Goal: Information Seeking & Learning: Learn about a topic

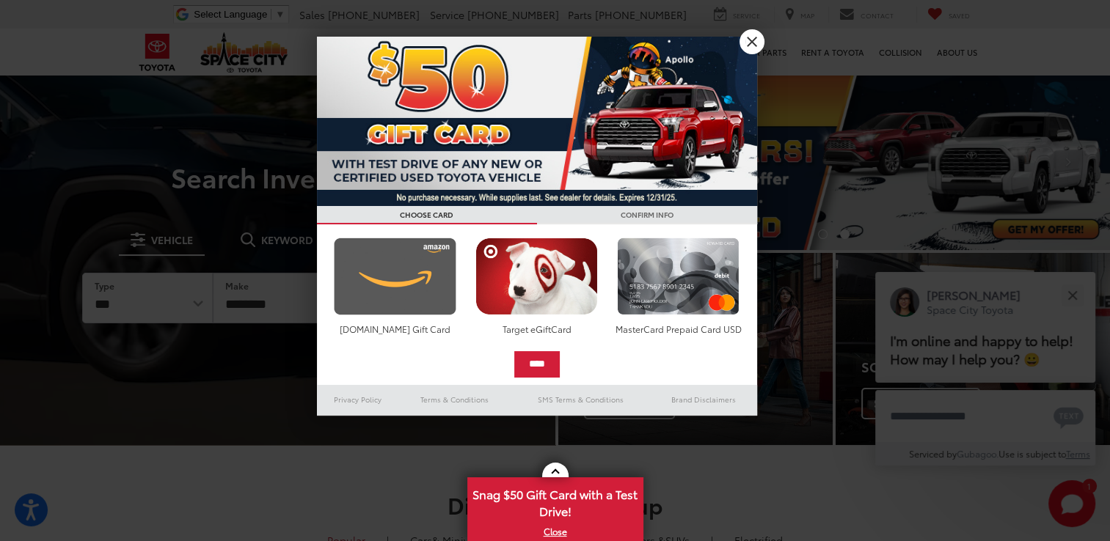
click at [432, 293] on img at bounding box center [395, 277] width 130 height 78
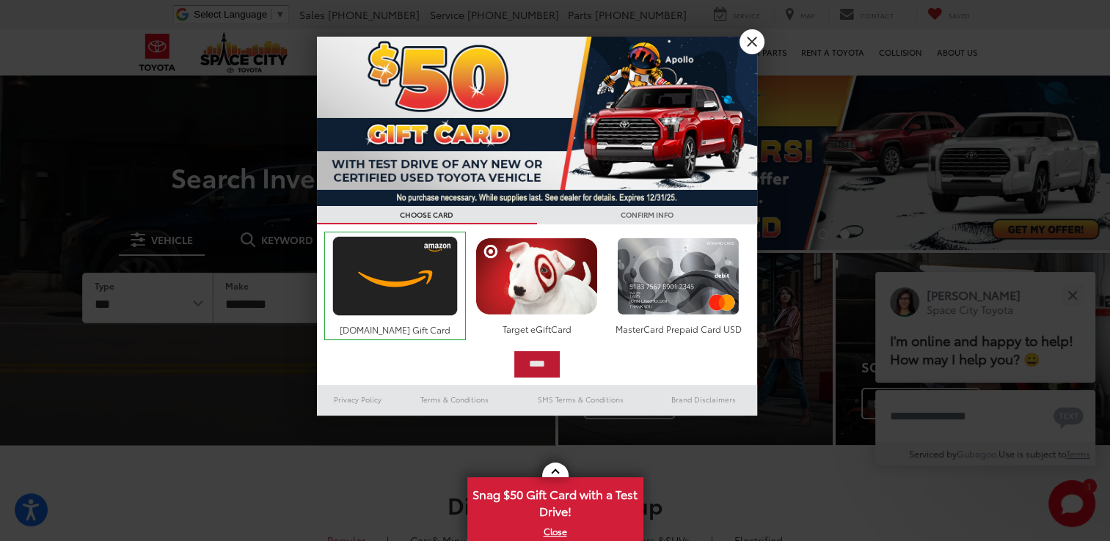
click at [521, 359] on input "****" at bounding box center [536, 364] width 45 height 26
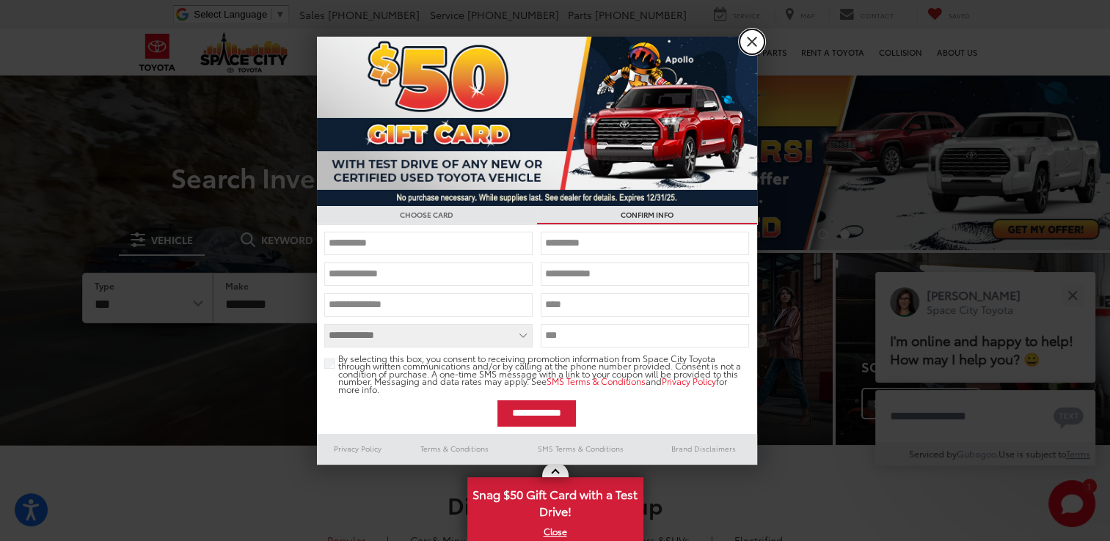
click at [750, 36] on link "X" at bounding box center [752, 41] width 25 height 25
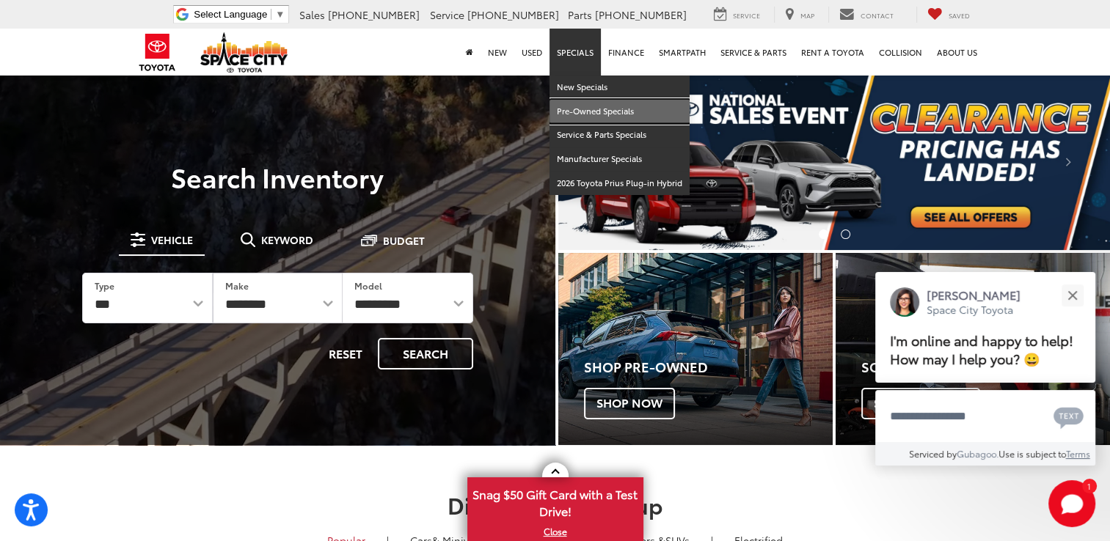
click at [586, 107] on link "Pre-Owned Specials" at bounding box center [619, 112] width 140 height 24
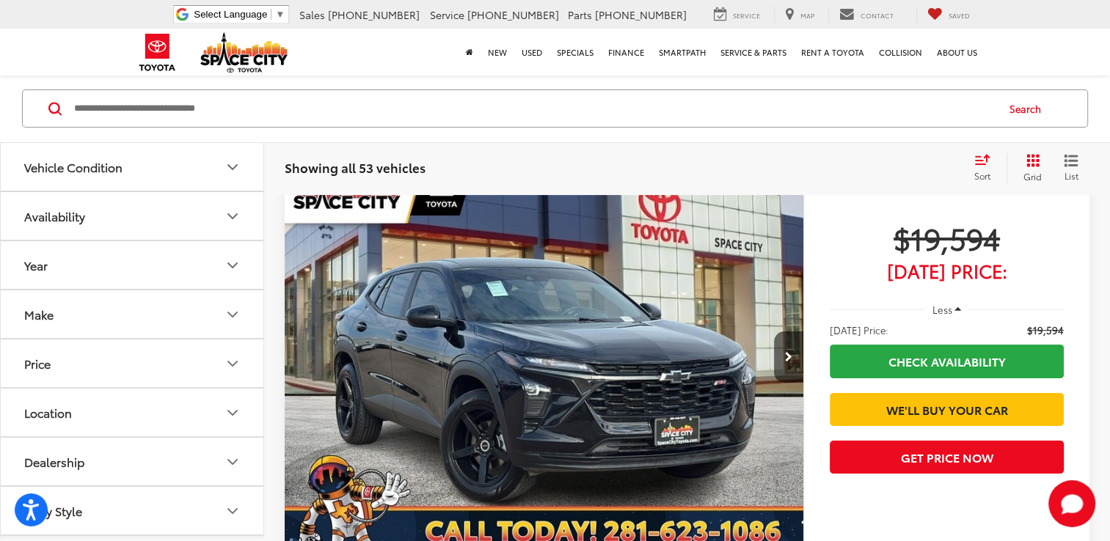
scroll to position [143, 0]
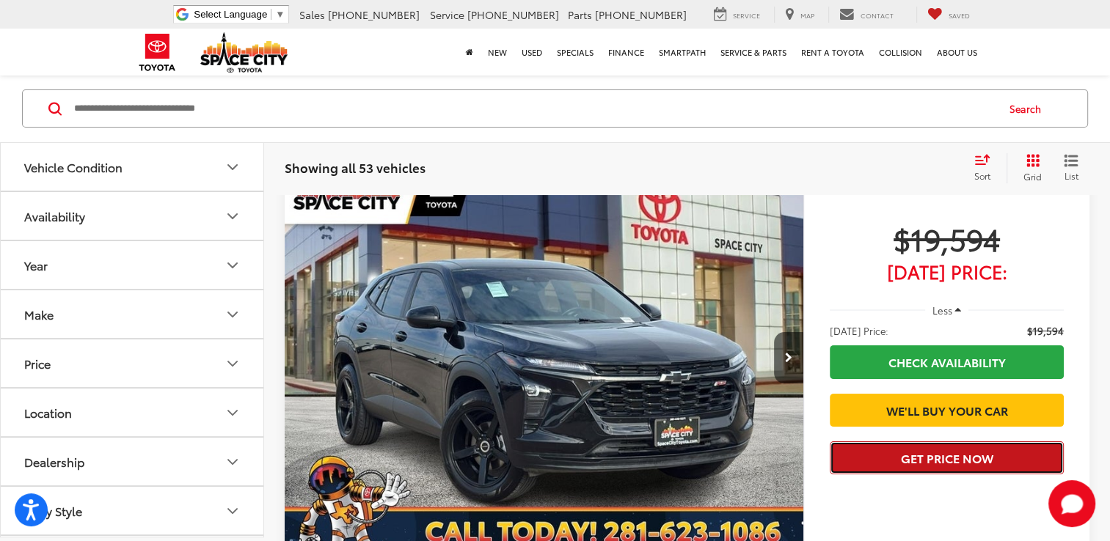
click at [913, 475] on button "Get Price Now" at bounding box center [947, 458] width 234 height 33
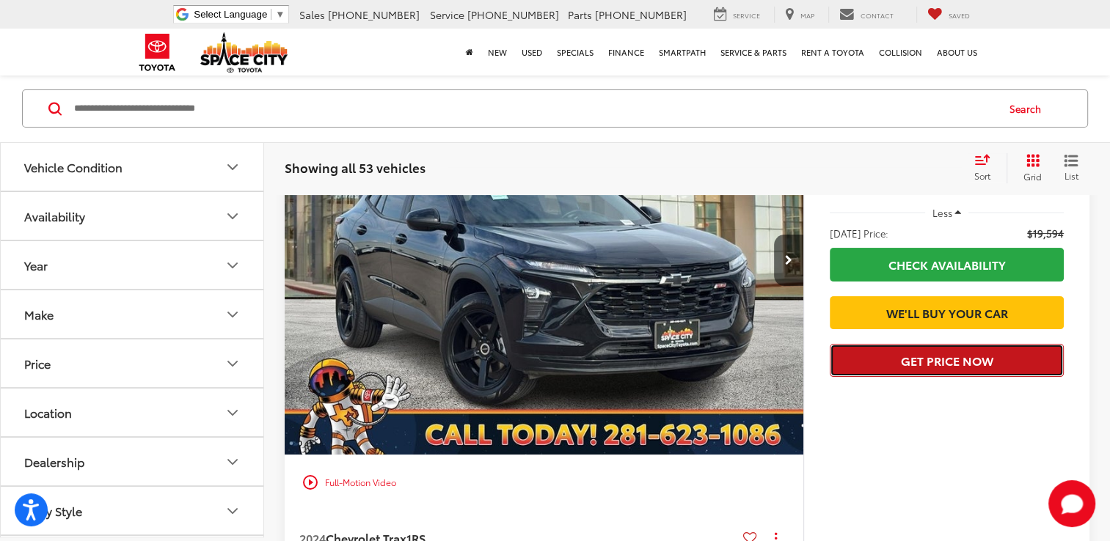
scroll to position [247, 0]
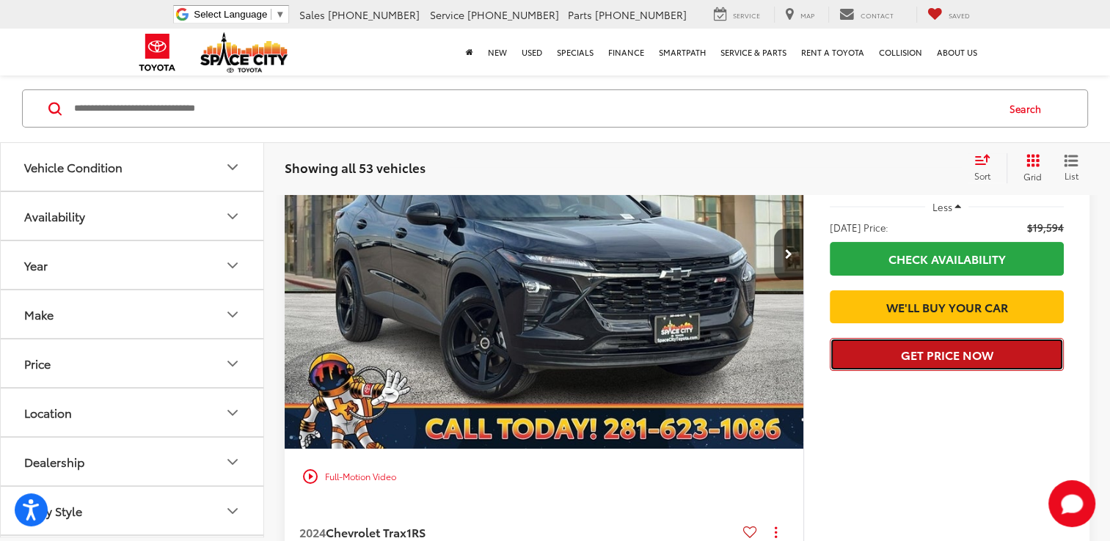
click at [910, 371] on button "Get Price Now" at bounding box center [947, 354] width 234 height 33
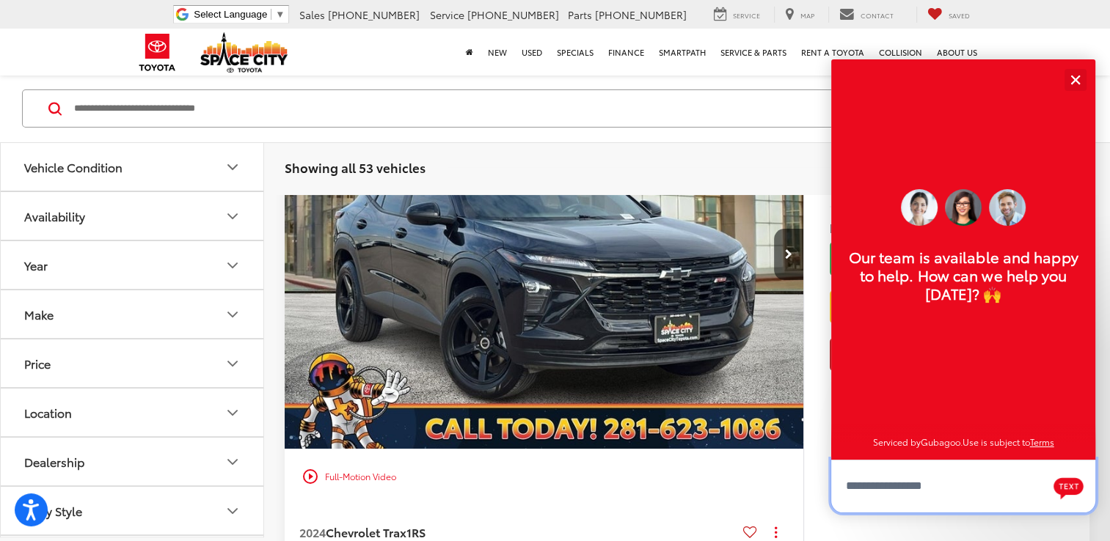
scroll to position [18, 0]
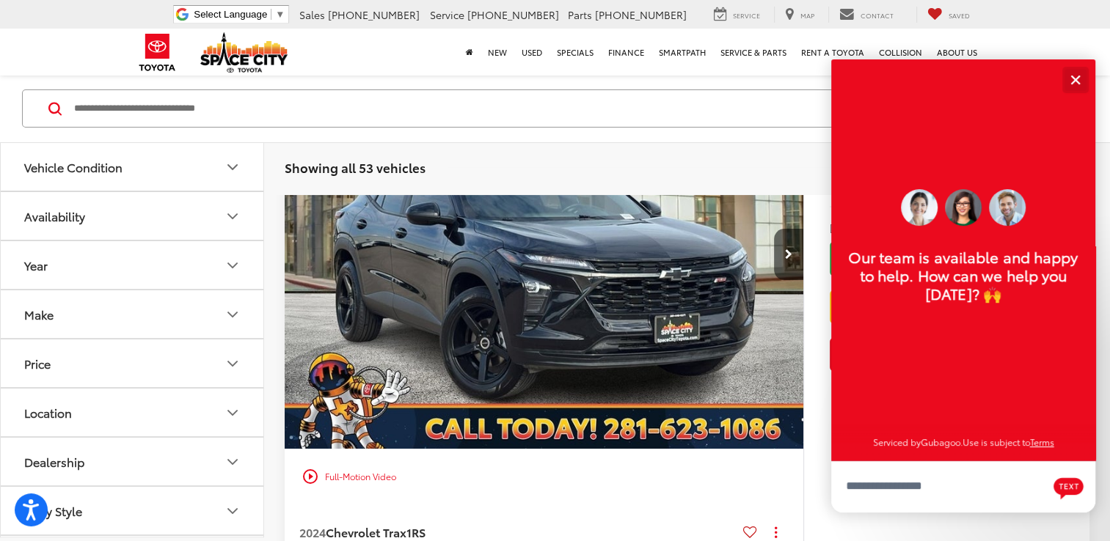
click at [1070, 90] on button "Close" at bounding box center [1075, 80] width 32 height 32
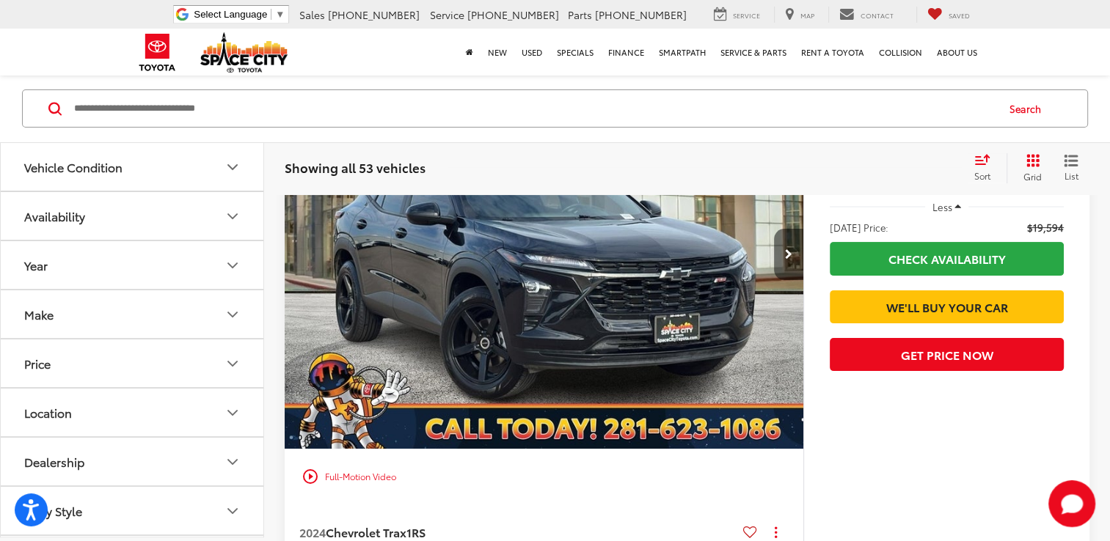
click at [795, 248] on button "Next image" at bounding box center [788, 254] width 29 height 51
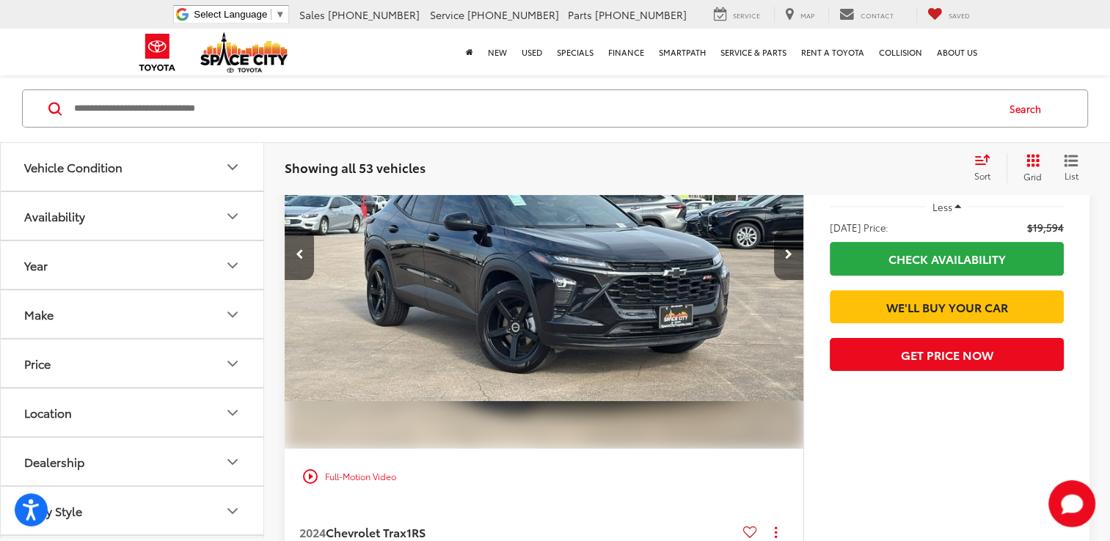
click at [794, 252] on button "Next image" at bounding box center [788, 254] width 29 height 51
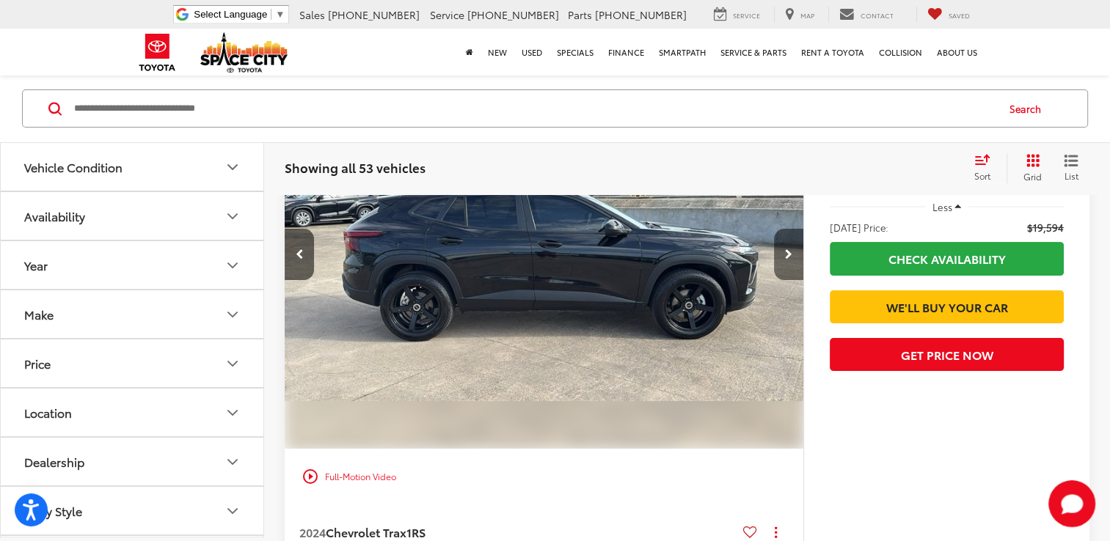
click at [794, 252] on button "Next image" at bounding box center [788, 254] width 29 height 51
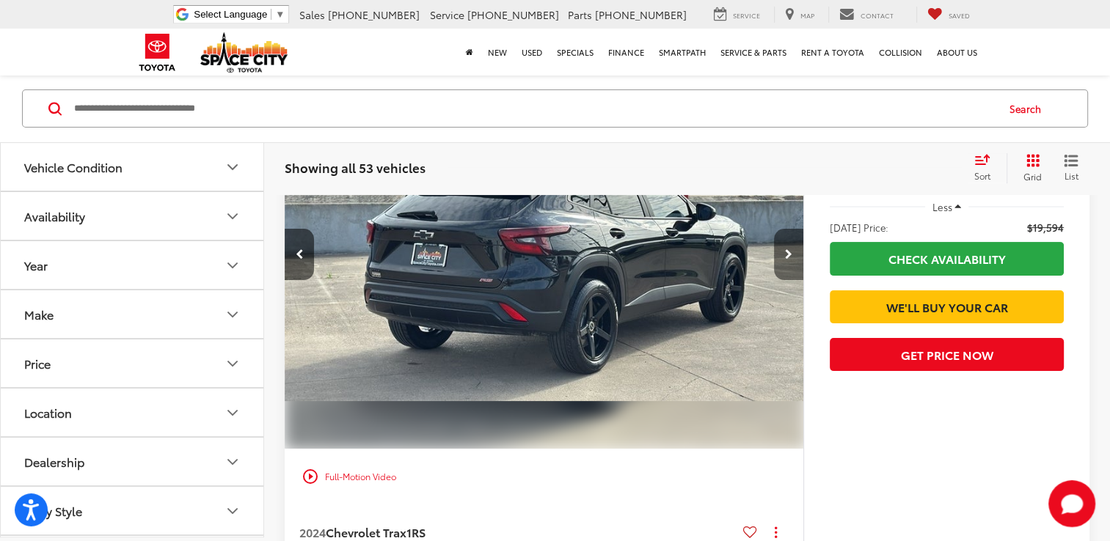
click at [794, 252] on button "Next image" at bounding box center [788, 254] width 29 height 51
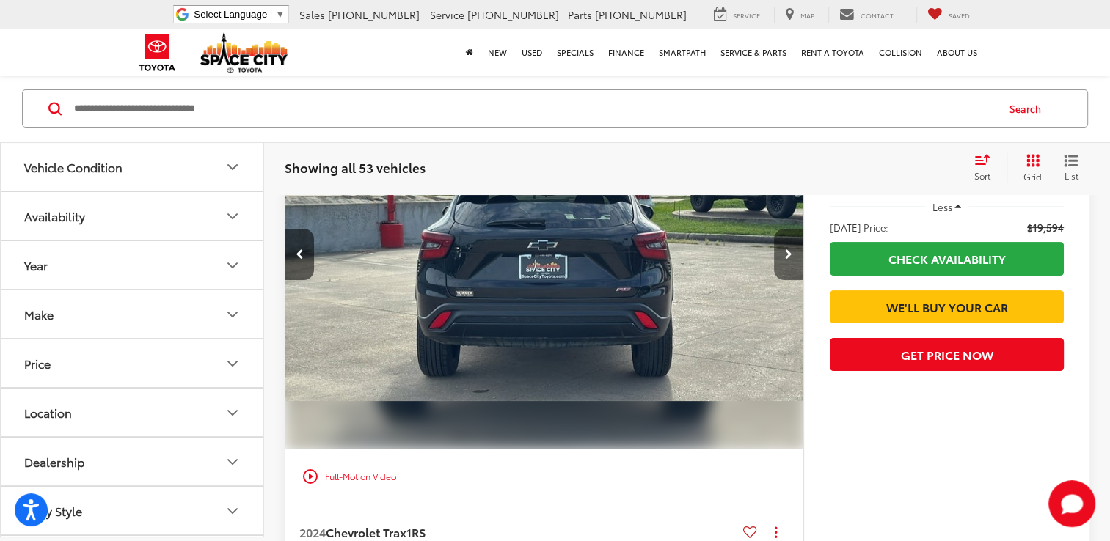
click at [794, 252] on button "Next image" at bounding box center [788, 254] width 29 height 51
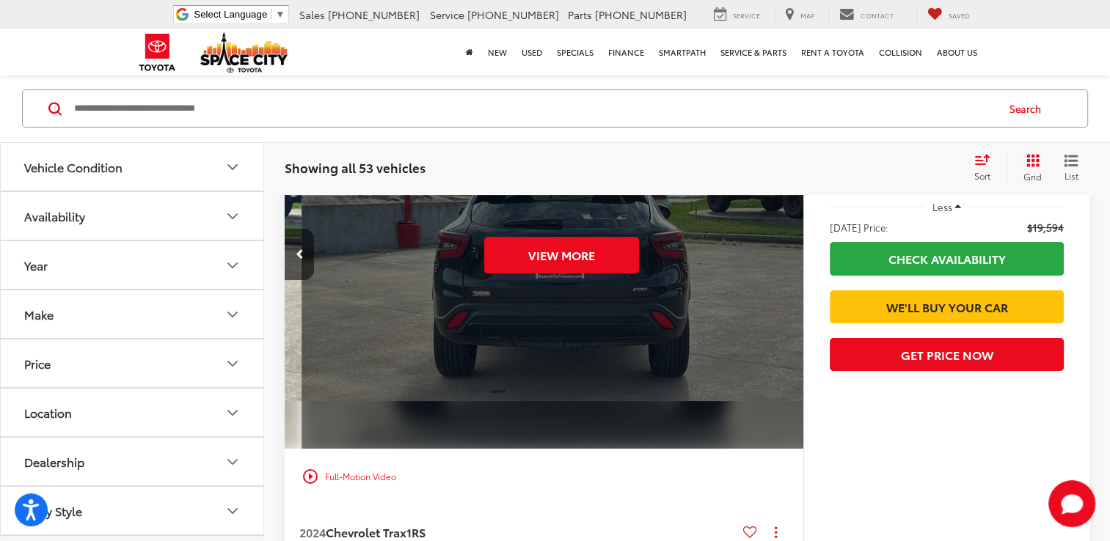
scroll to position [0, 2603]
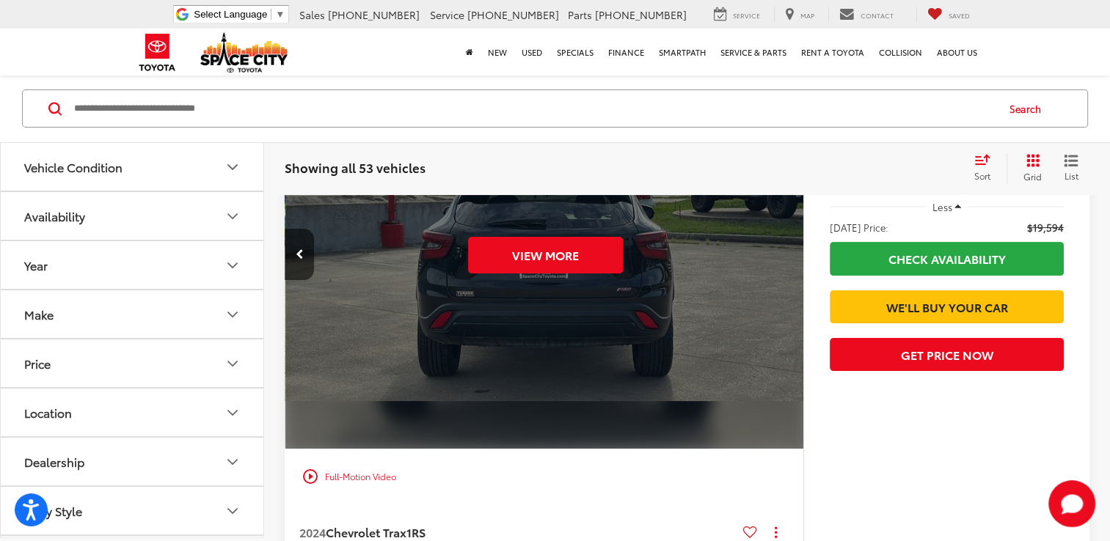
click at [794, 252] on div "View More" at bounding box center [545, 254] width 521 height 390
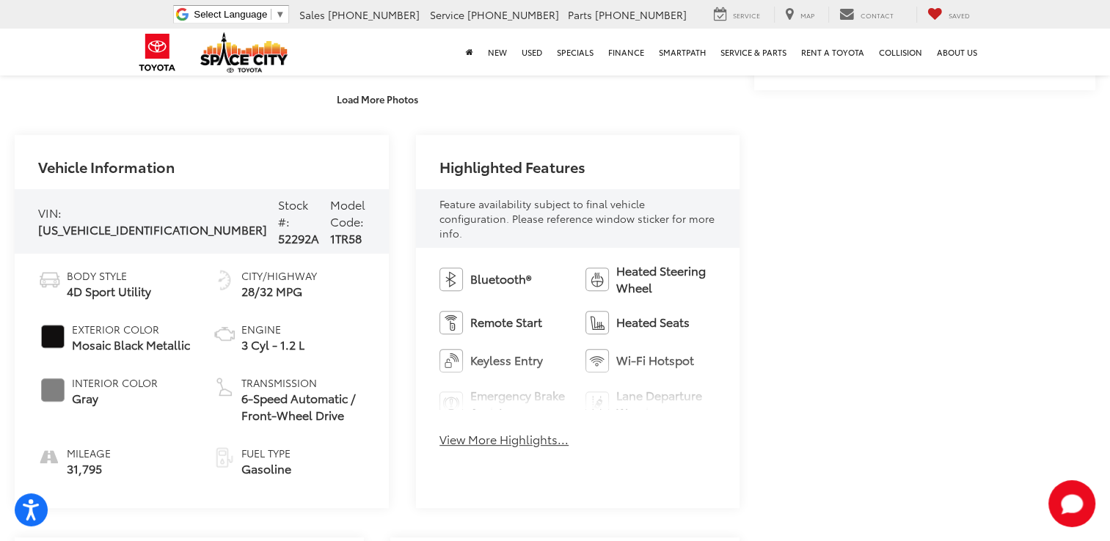
scroll to position [522, 0]
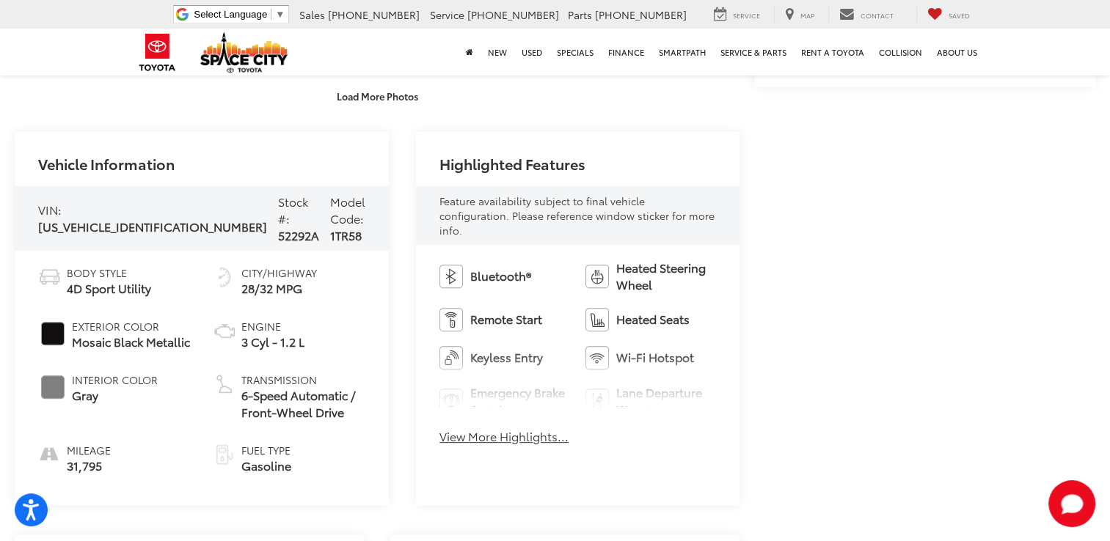
click at [446, 428] on button "View More Highlights..." at bounding box center [503, 436] width 129 height 17
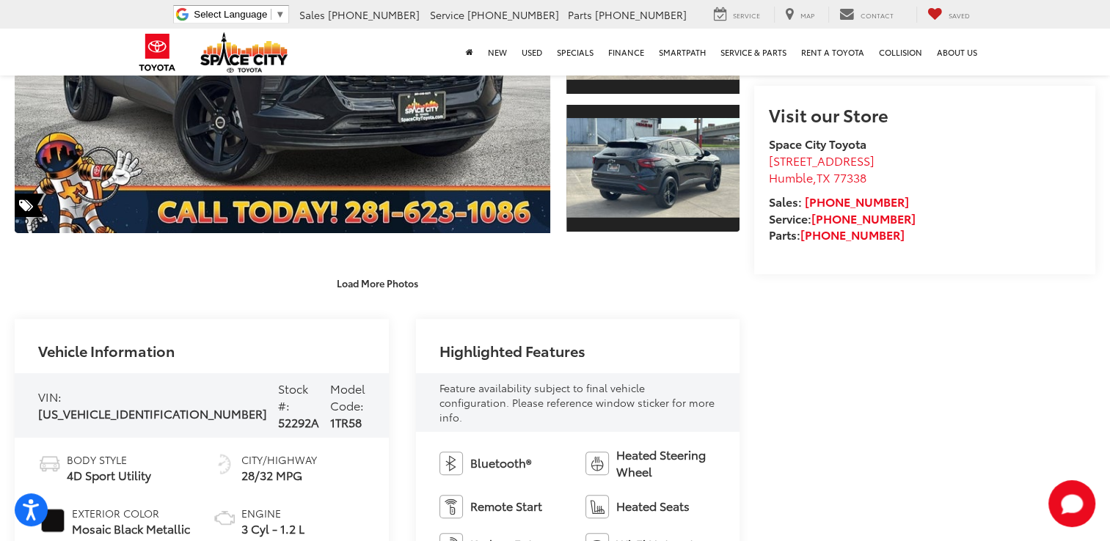
scroll to position [0, 0]
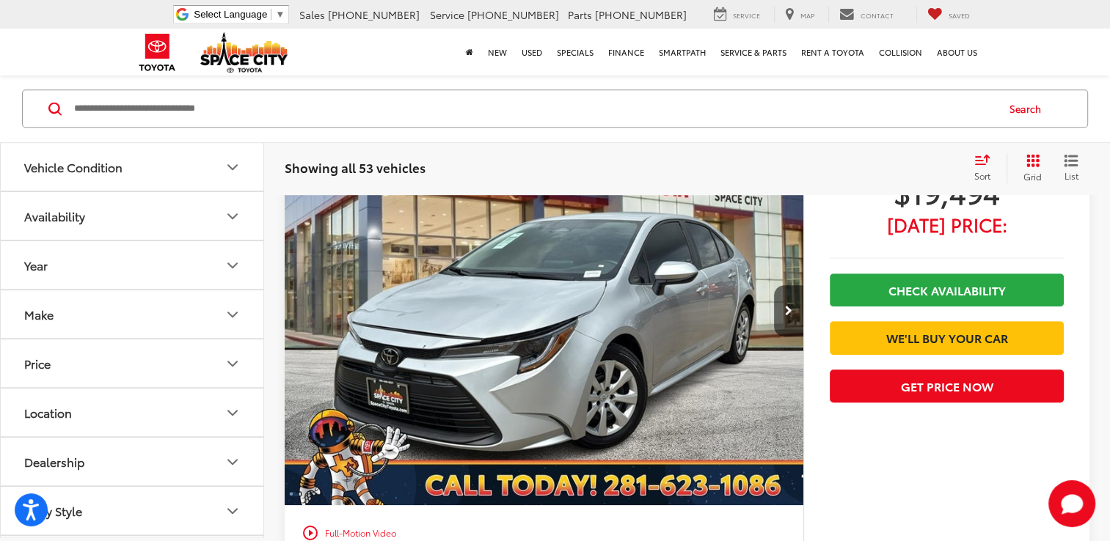
scroll to position [872, 0]
click at [789, 307] on icon "Next image" at bounding box center [788, 311] width 7 height 10
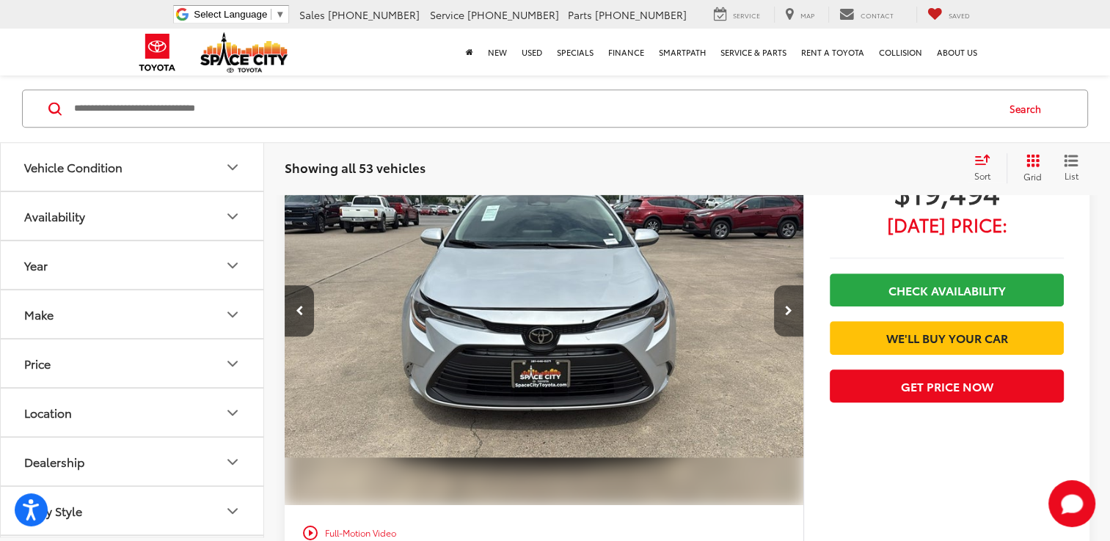
click at [787, 310] on icon "Next image" at bounding box center [788, 311] width 7 height 10
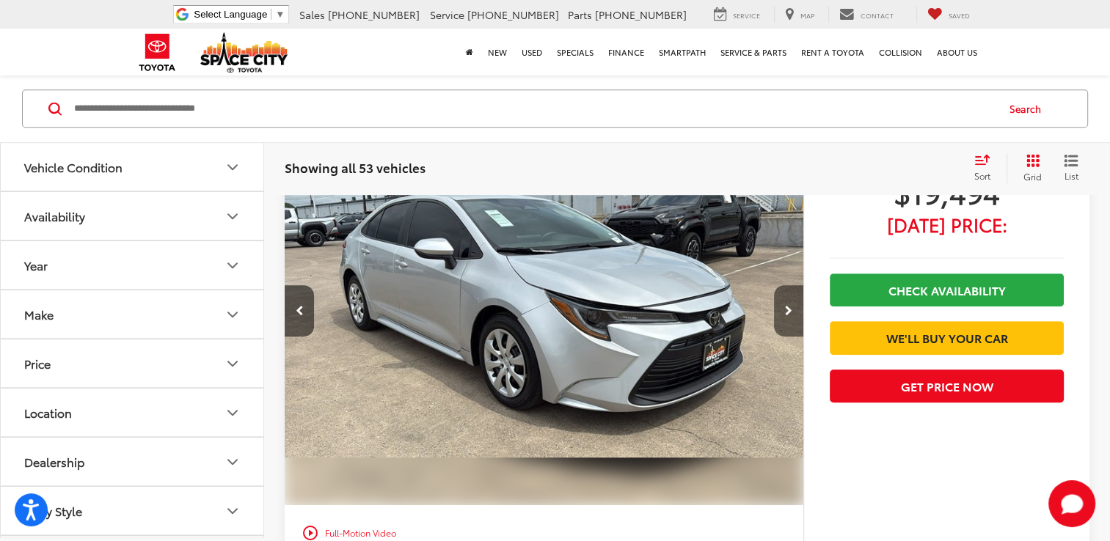
click at [787, 310] on icon "Next image" at bounding box center [788, 311] width 7 height 10
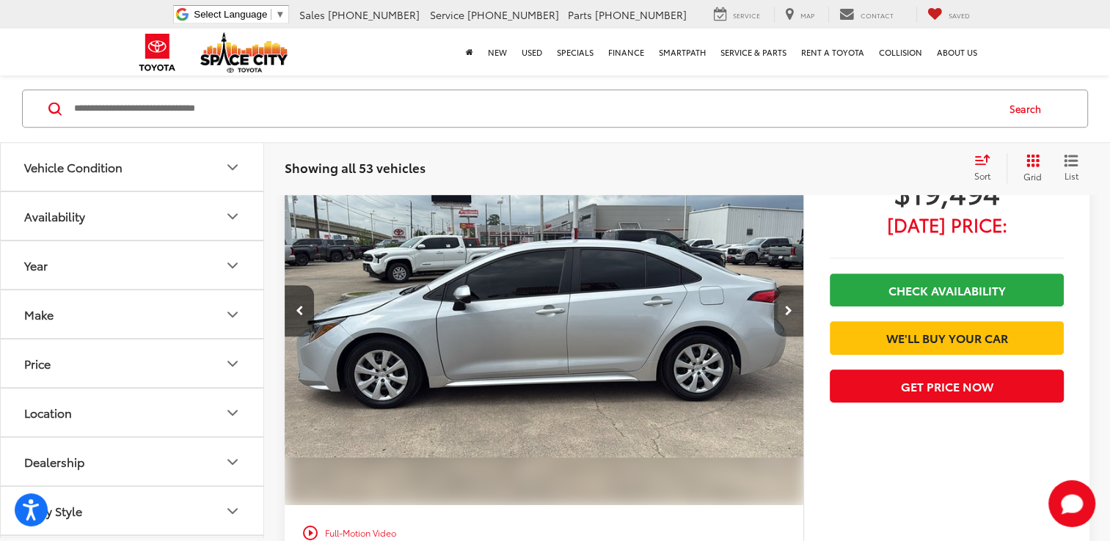
click at [787, 310] on icon "Next image" at bounding box center [788, 311] width 7 height 10
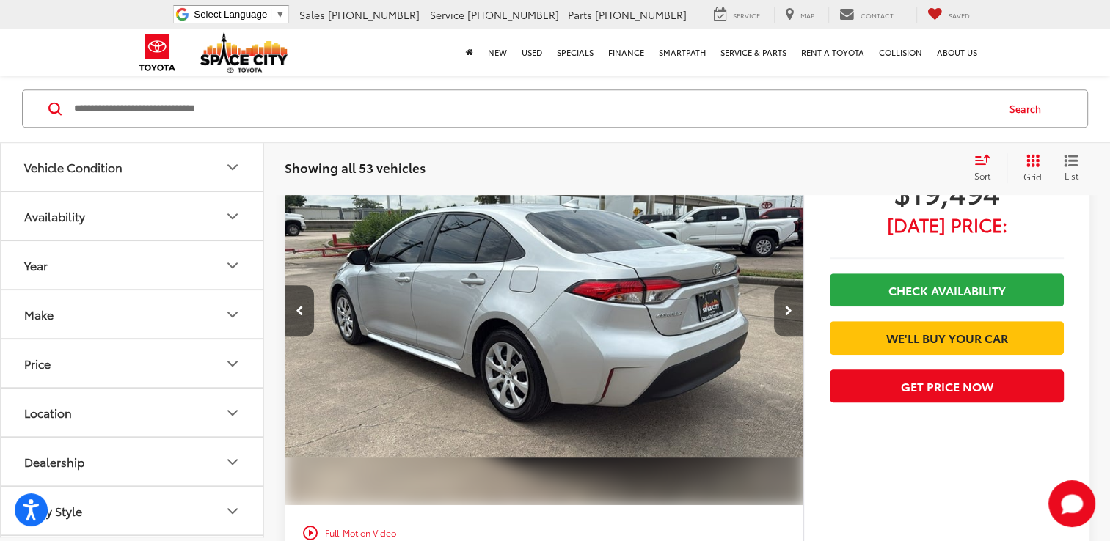
click at [787, 310] on icon "Next image" at bounding box center [788, 311] width 7 height 10
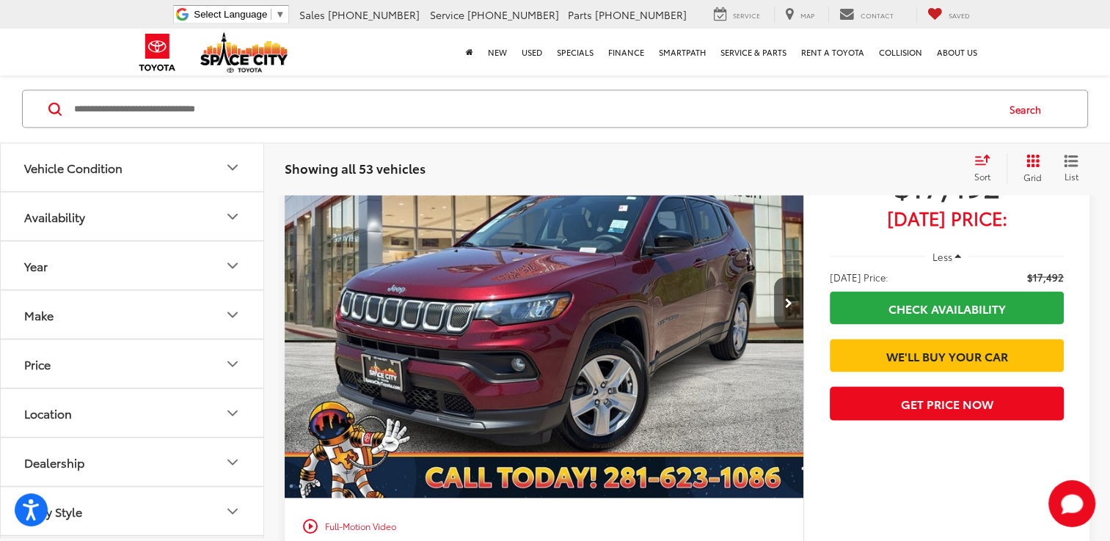
scroll to position [2903, 0]
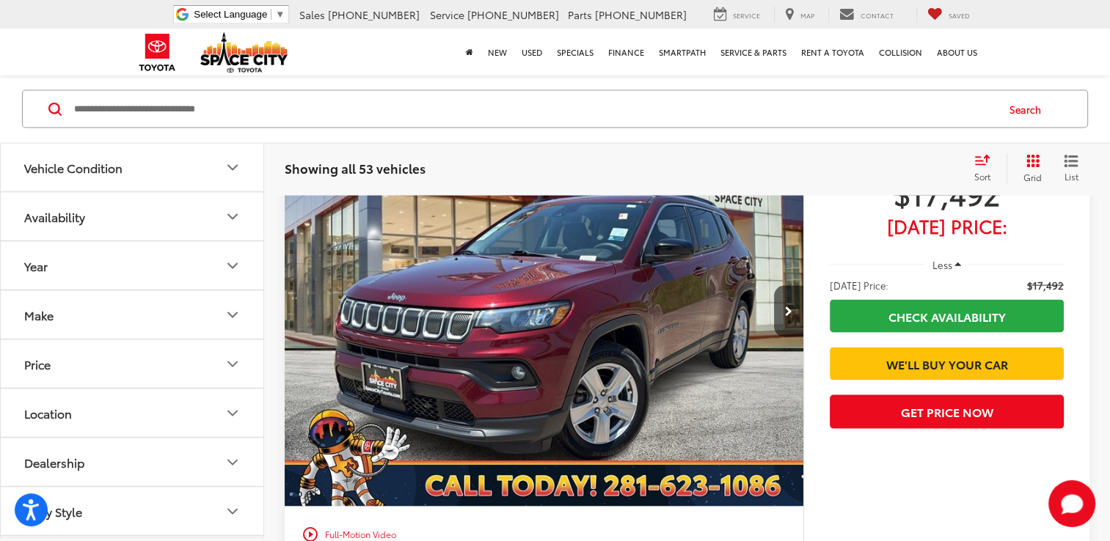
click at [787, 310] on button "Next image" at bounding box center [788, 311] width 29 height 51
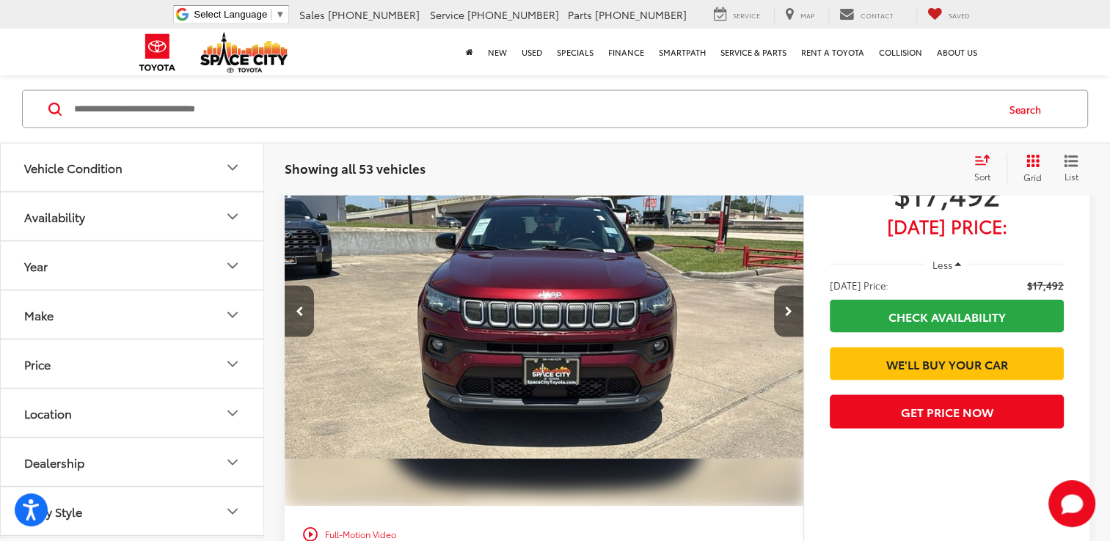
click at [787, 310] on button "Next image" at bounding box center [788, 311] width 29 height 51
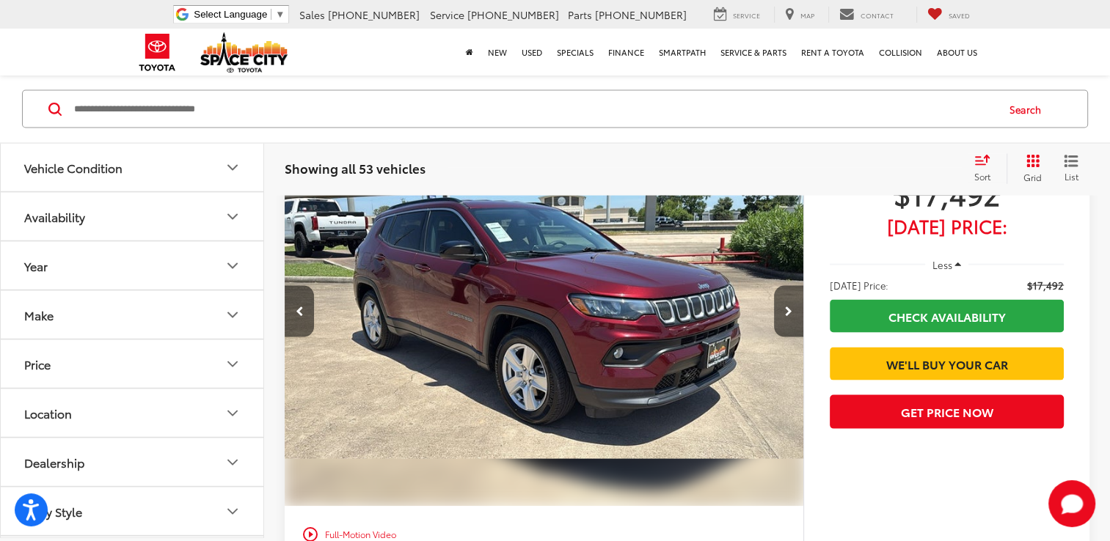
click at [787, 310] on button "Next image" at bounding box center [788, 311] width 29 height 51
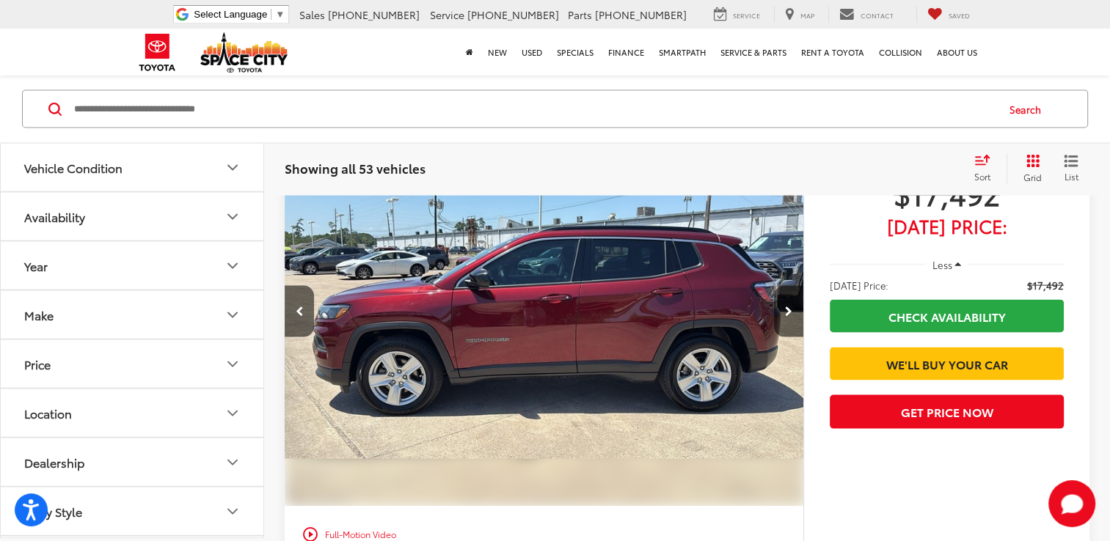
click at [787, 310] on button "Next image" at bounding box center [788, 311] width 29 height 51
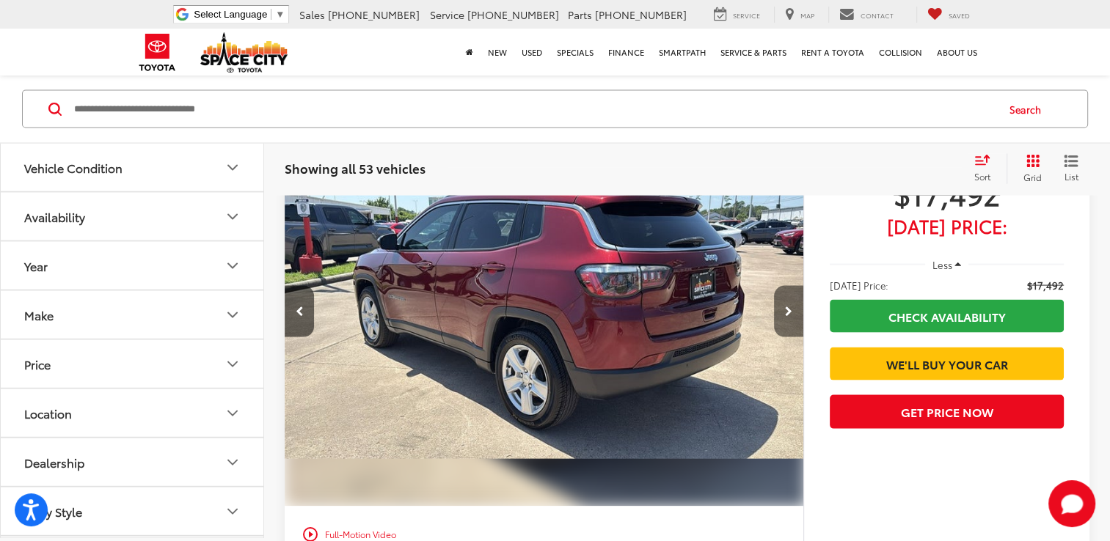
click at [787, 310] on button "Next image" at bounding box center [788, 311] width 29 height 51
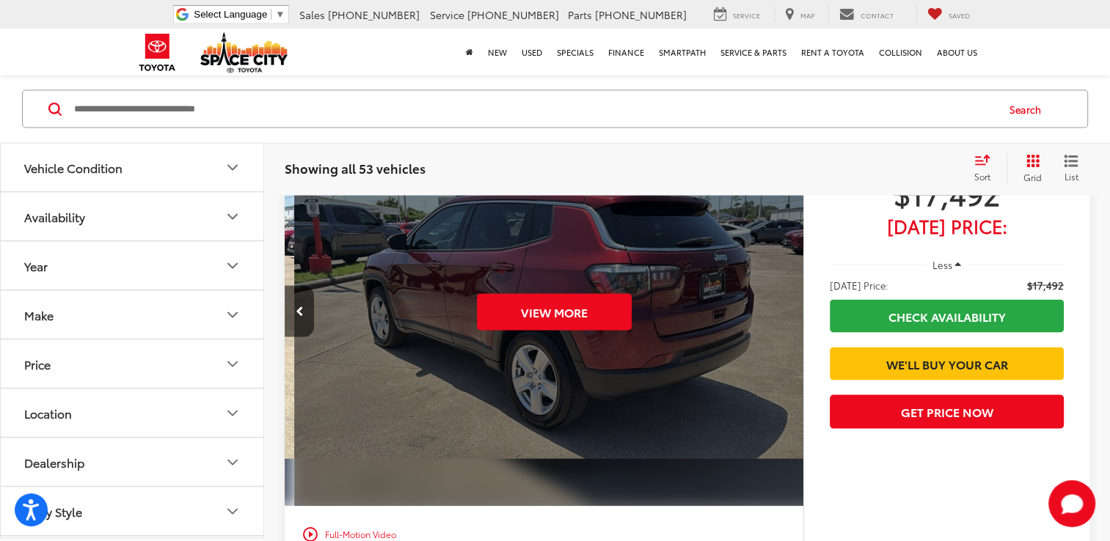
scroll to position [0, 2603]
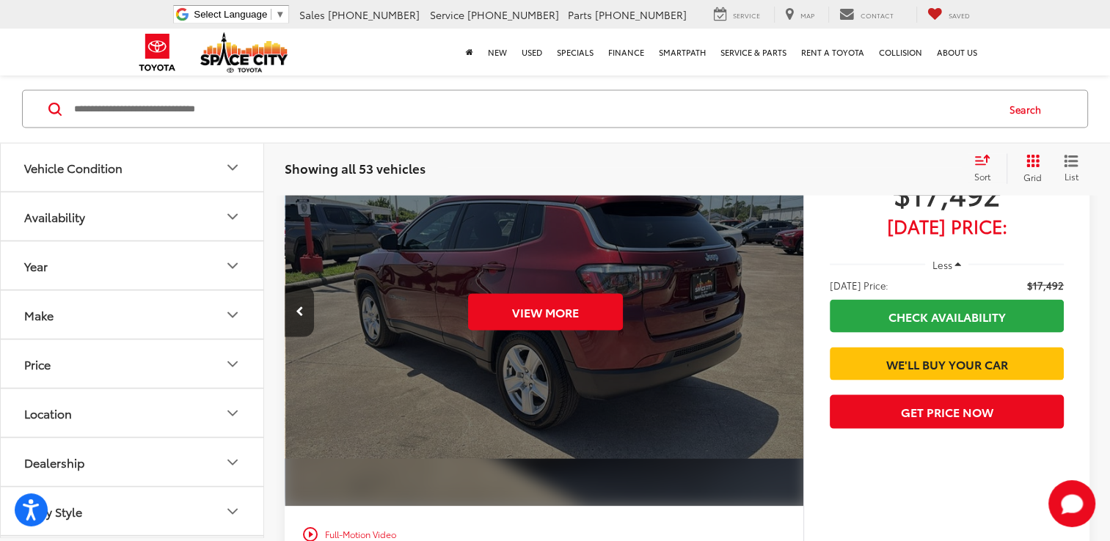
click at [787, 310] on div "View More" at bounding box center [545, 312] width 521 height 390
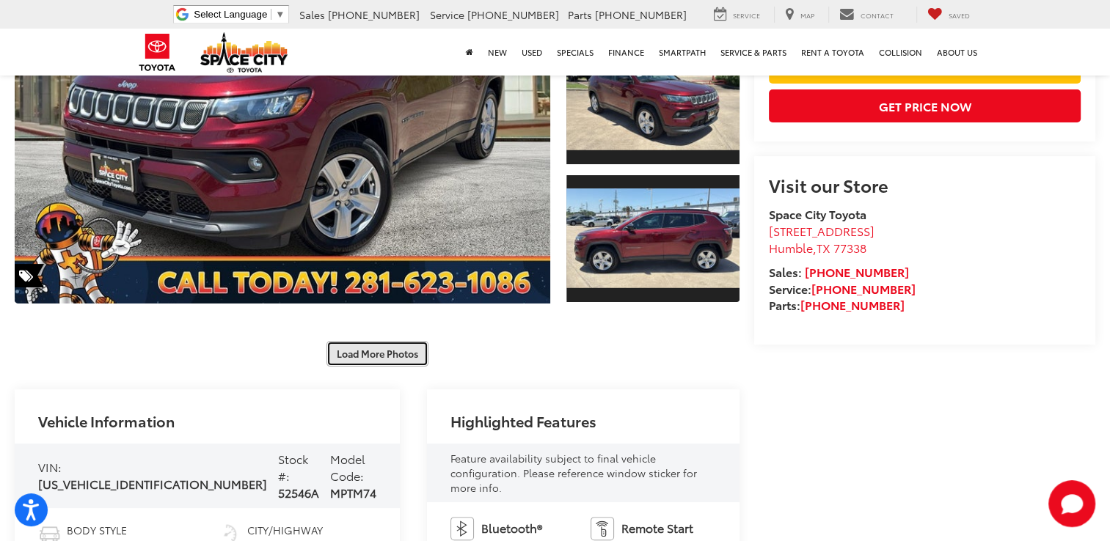
click at [406, 346] on button "Load More Photos" at bounding box center [377, 354] width 102 height 26
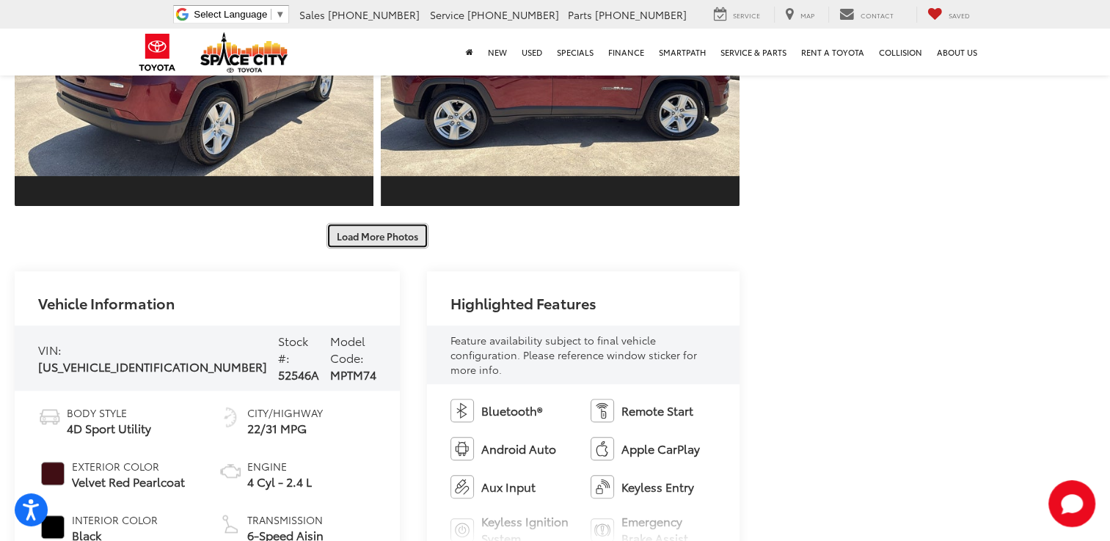
scroll to position [930, 0]
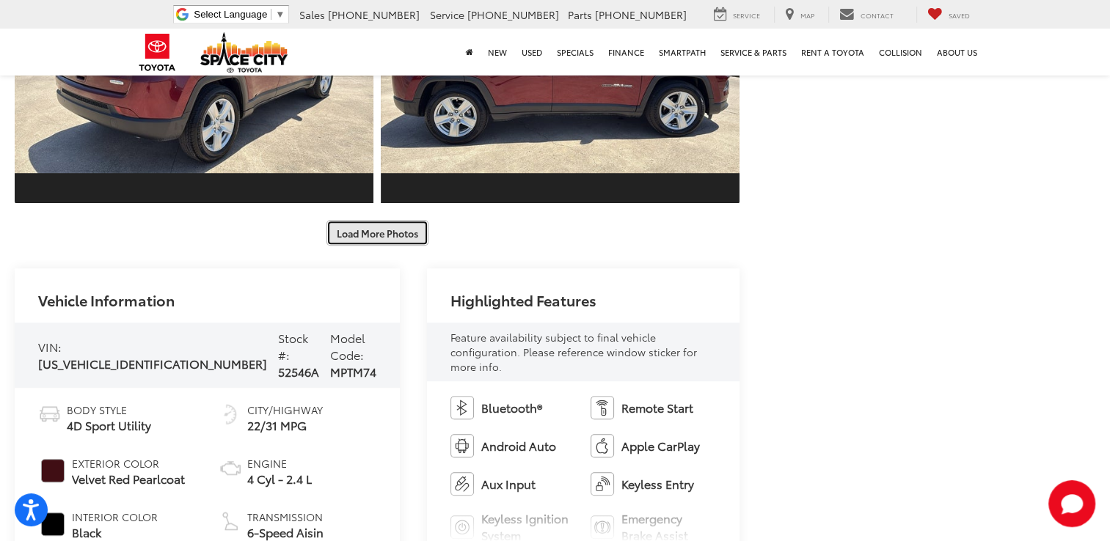
click at [374, 238] on button "Load More Photos" at bounding box center [377, 233] width 102 height 26
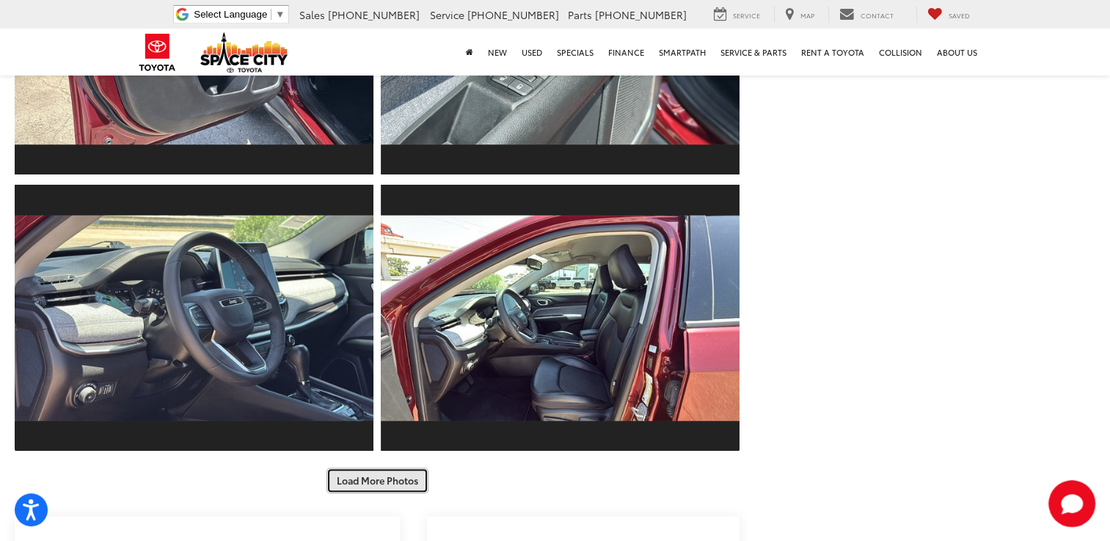
scroll to position [1297, 0]
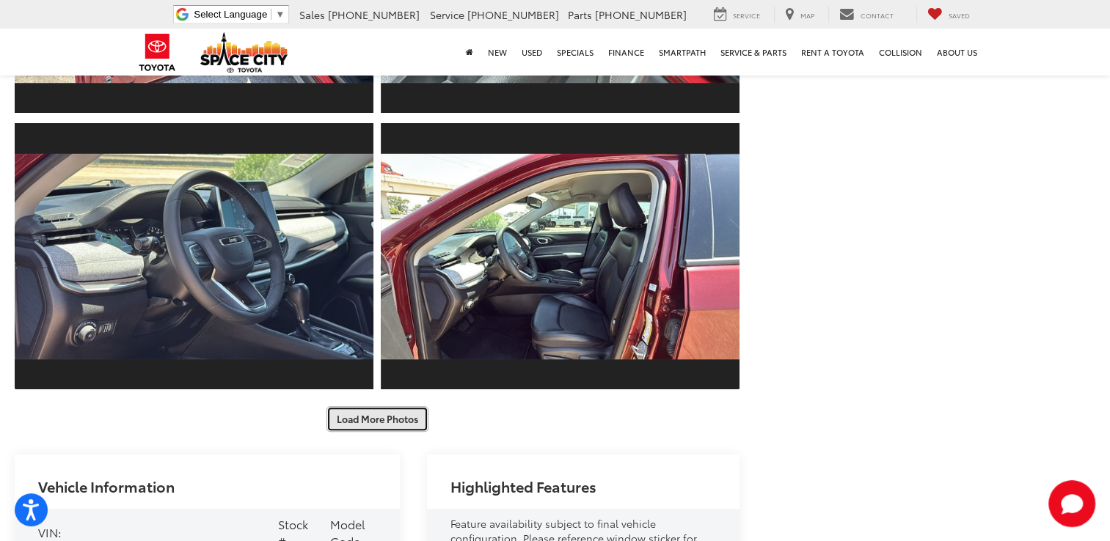
click at [368, 423] on button "Load More Photos" at bounding box center [377, 419] width 102 height 26
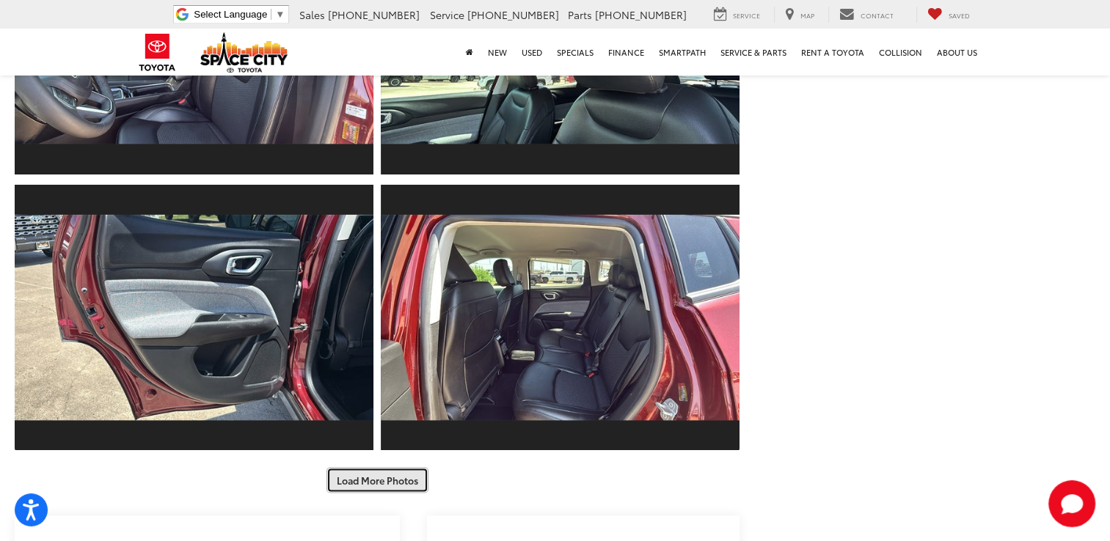
scroll to position [1816, 0]
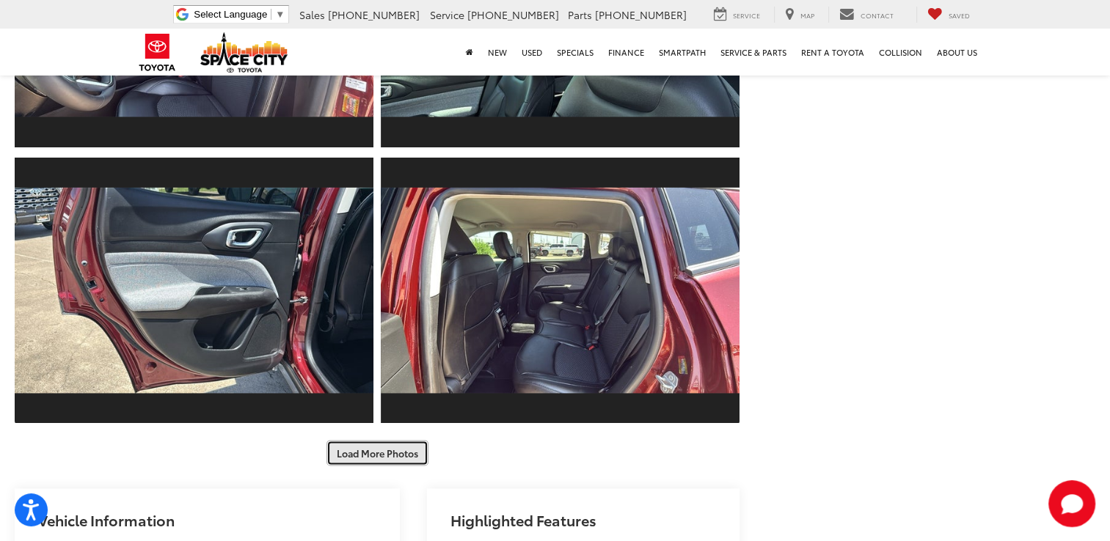
click at [373, 453] on button "Load More Photos" at bounding box center [377, 453] width 102 height 26
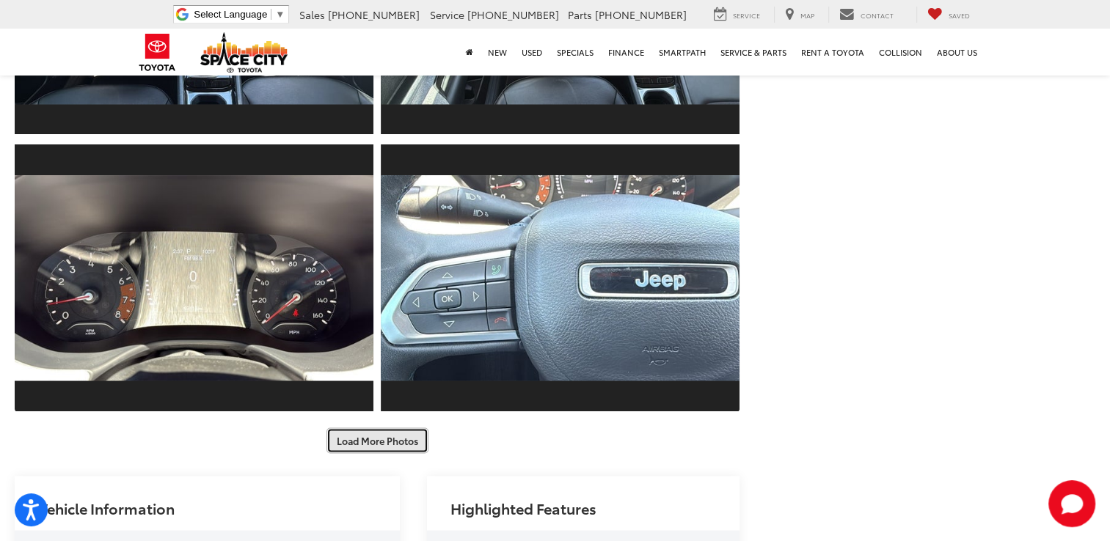
scroll to position [2383, 0]
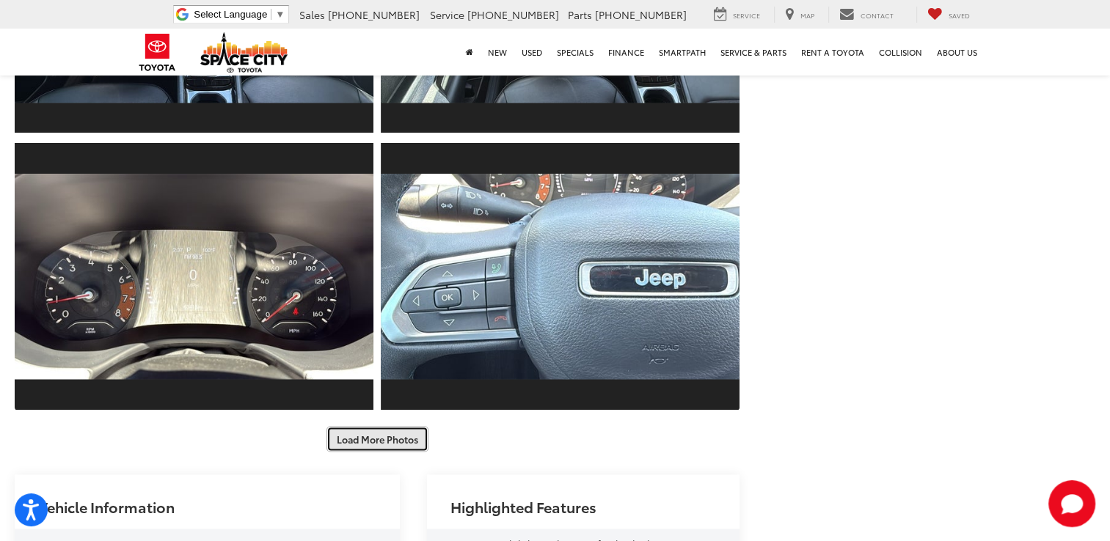
click at [376, 445] on button "Load More Photos" at bounding box center [377, 439] width 102 height 26
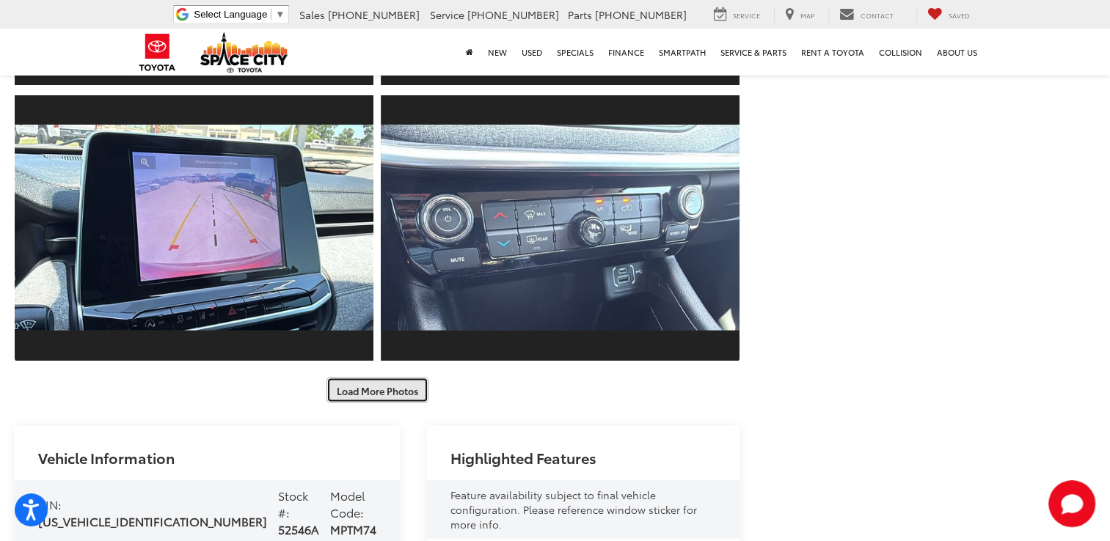
scroll to position [2986, 0]
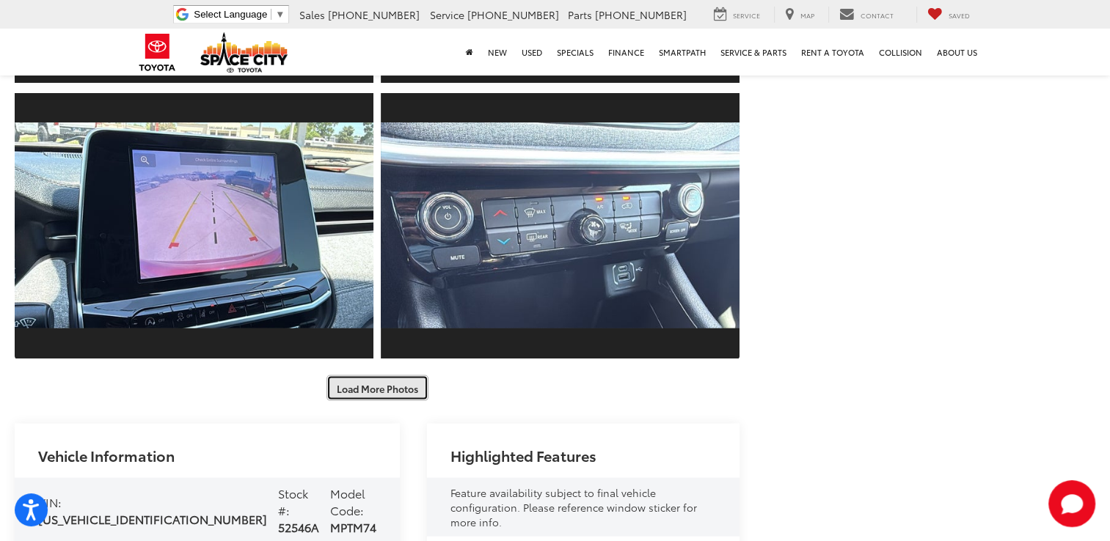
click at [373, 390] on button "Load More Photos" at bounding box center [377, 389] width 102 height 26
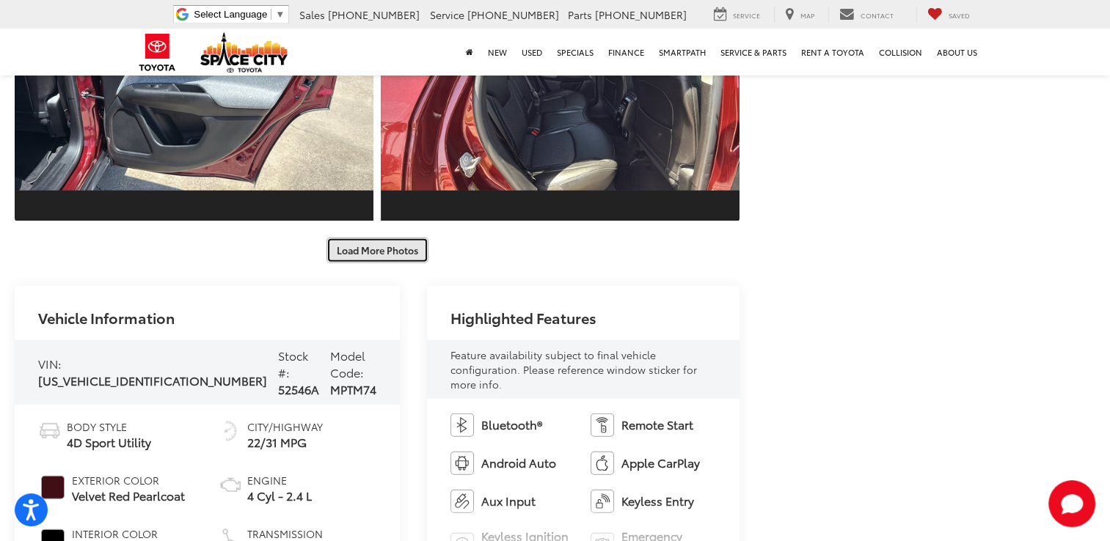
scroll to position [3678, 0]
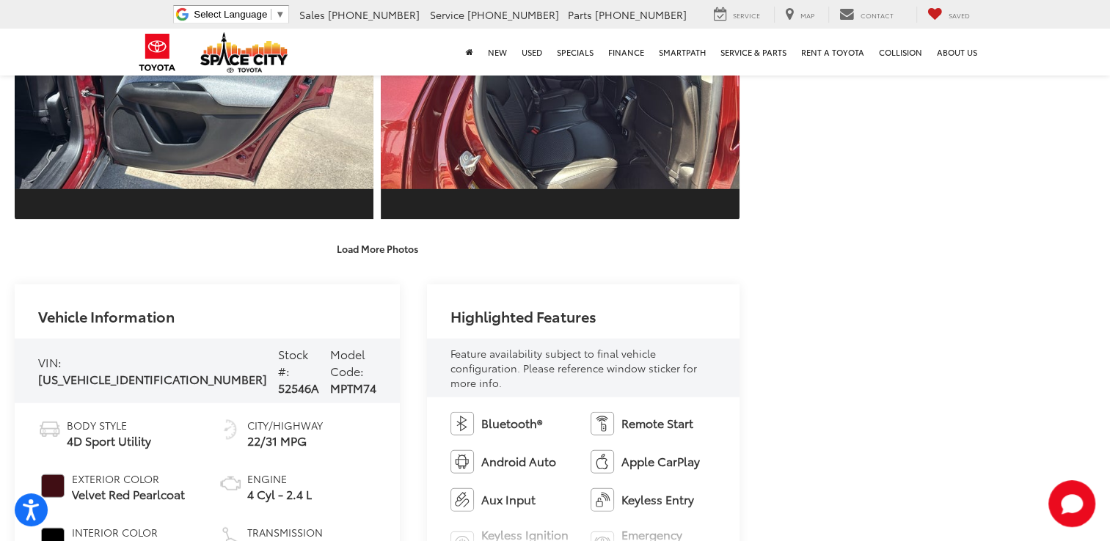
click at [379, 241] on button "Load More Photos" at bounding box center [377, 249] width 102 height 26
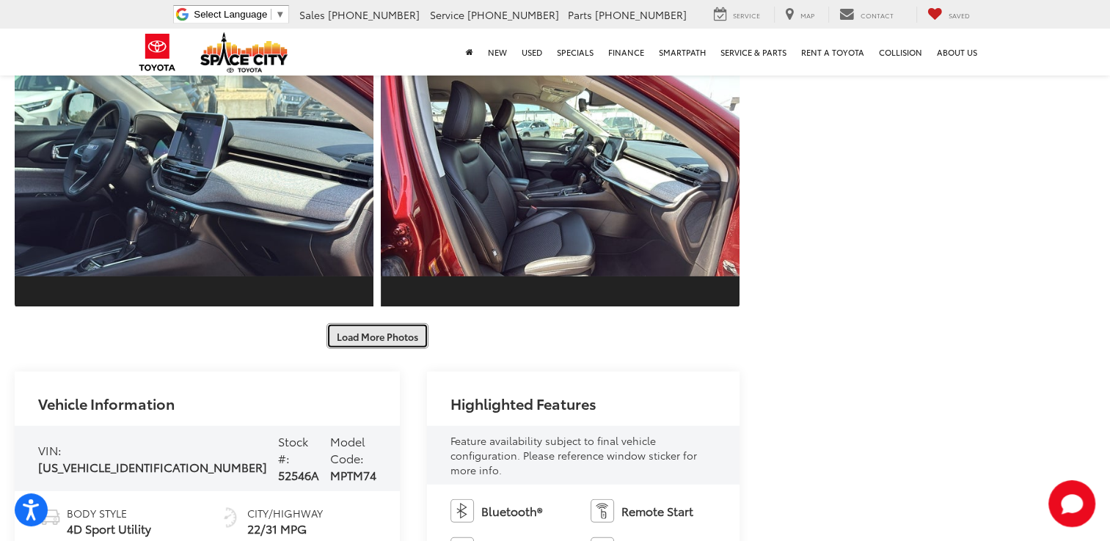
scroll to position [4144, 0]
click at [364, 341] on button "Load More Photos" at bounding box center [377, 337] width 102 height 26
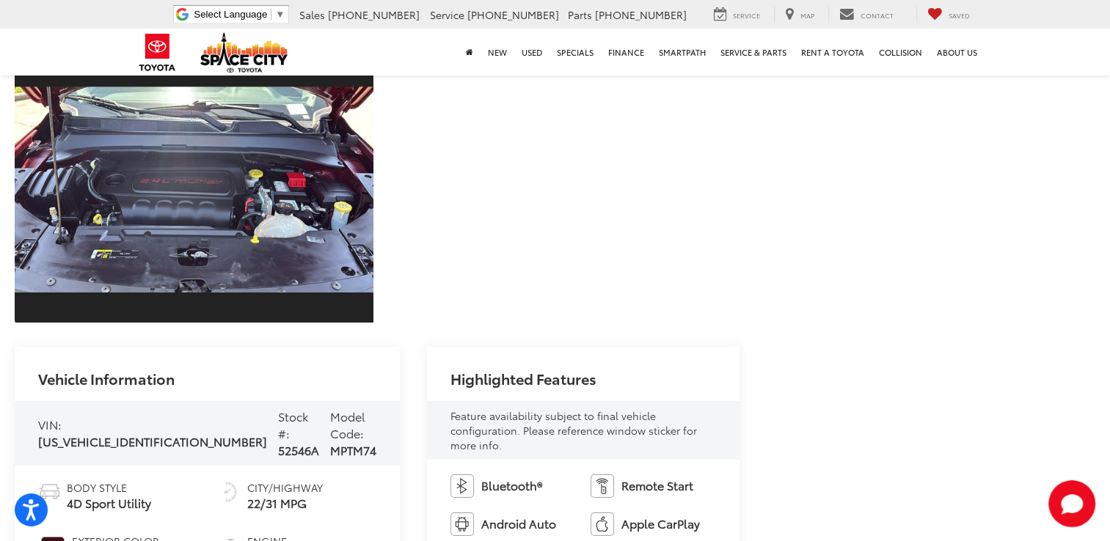
scroll to position [4683, 0]
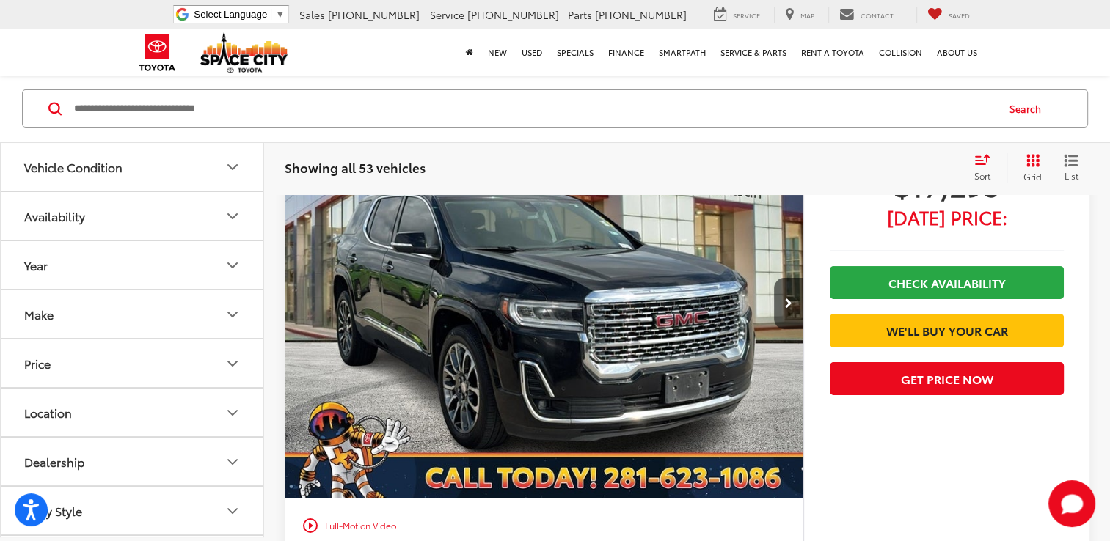
scroll to position [5631, 0]
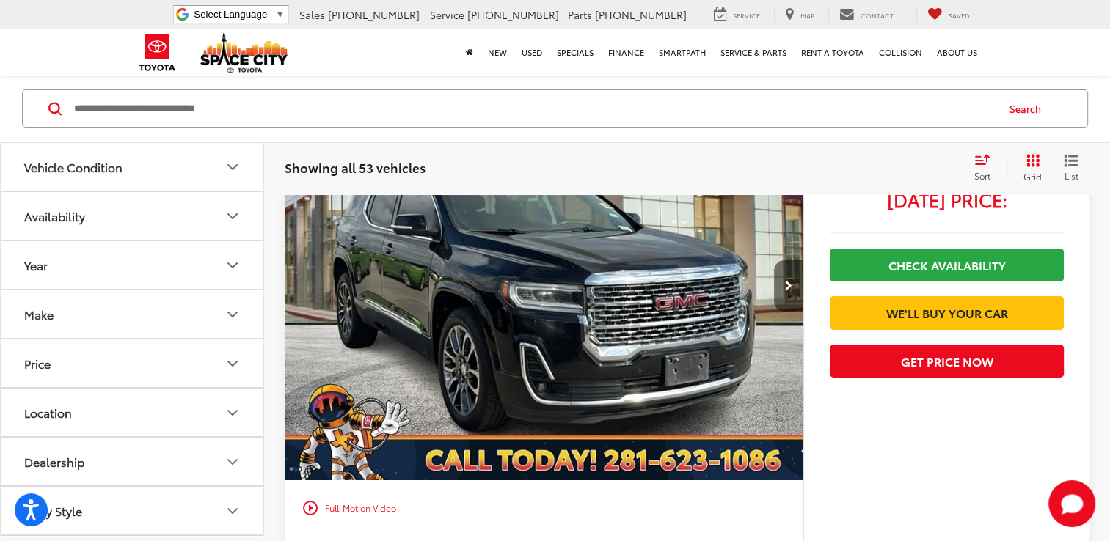
click at [796, 312] on button "Next image" at bounding box center [788, 285] width 29 height 51
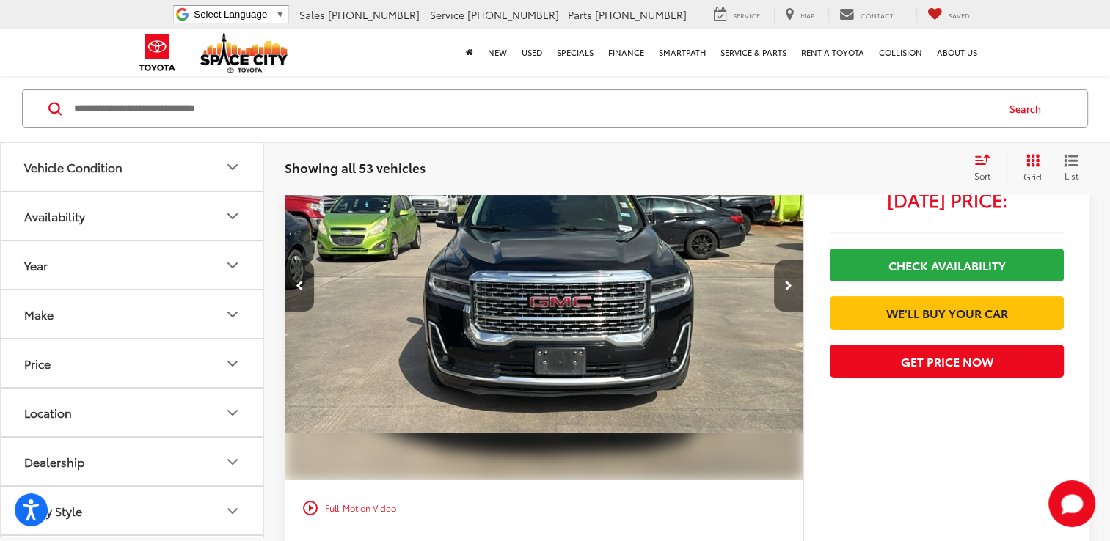
click at [796, 312] on button "Next image" at bounding box center [788, 285] width 29 height 51
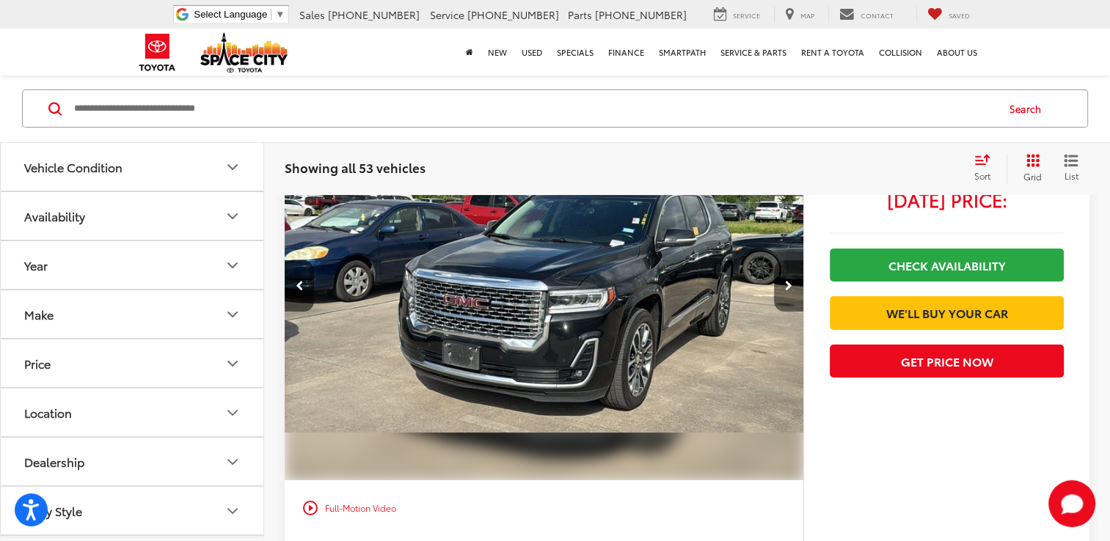
click at [796, 312] on button "Next image" at bounding box center [788, 285] width 29 height 51
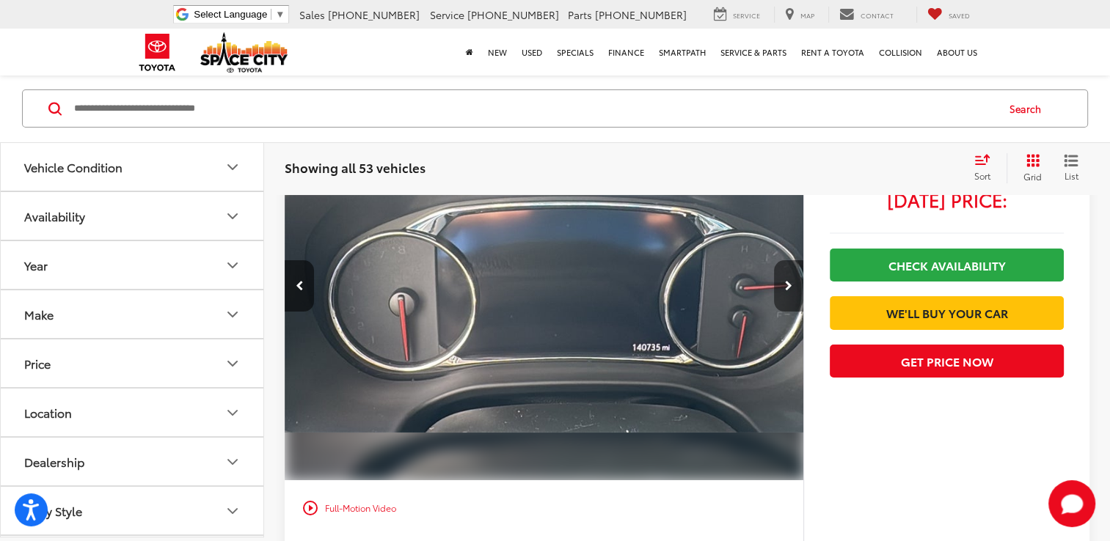
click at [796, 312] on button "Next image" at bounding box center [788, 285] width 29 height 51
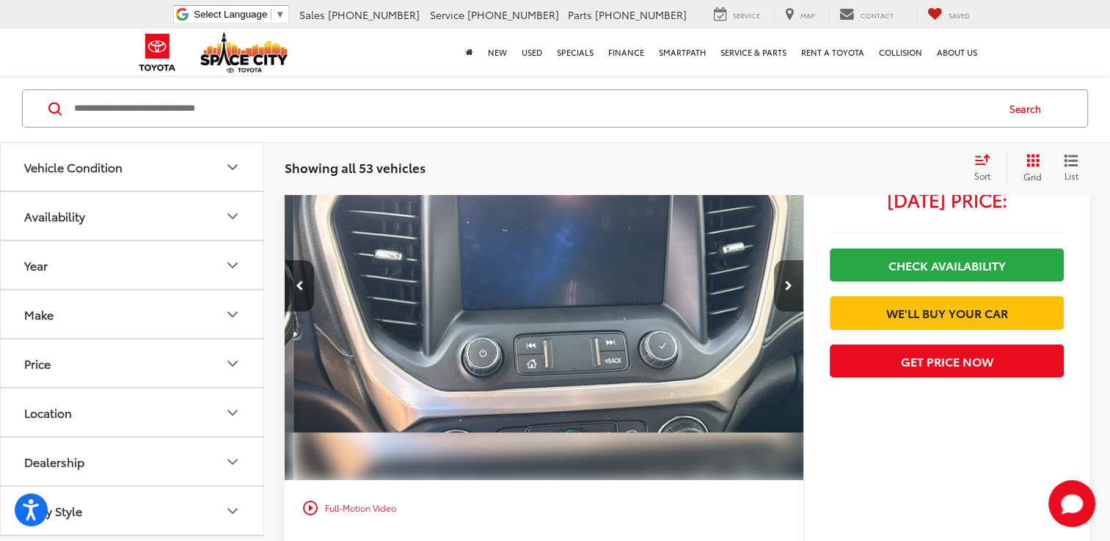
scroll to position [0, 2083]
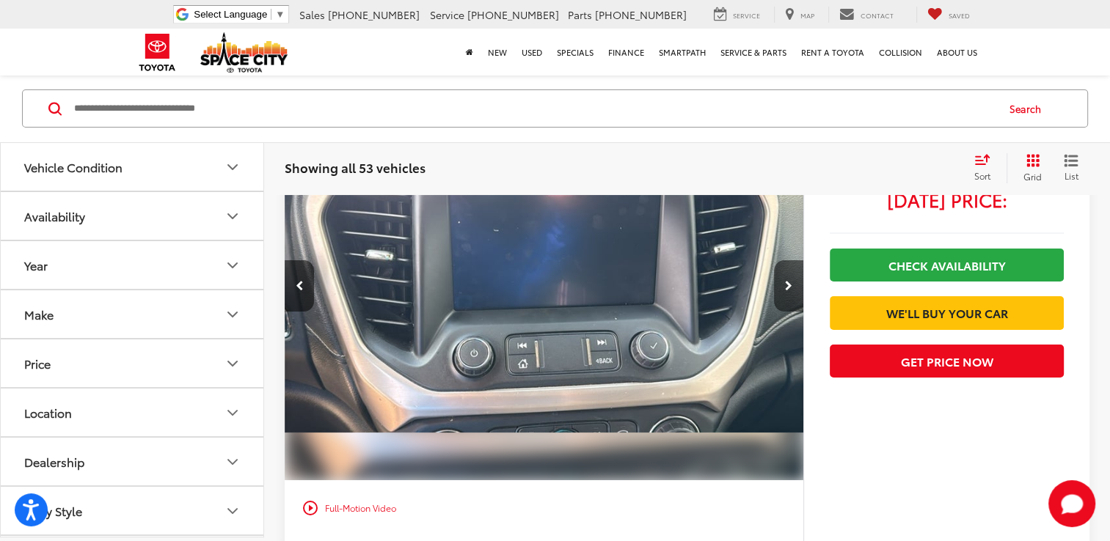
click at [796, 312] on button "Next image" at bounding box center [788, 285] width 29 height 51
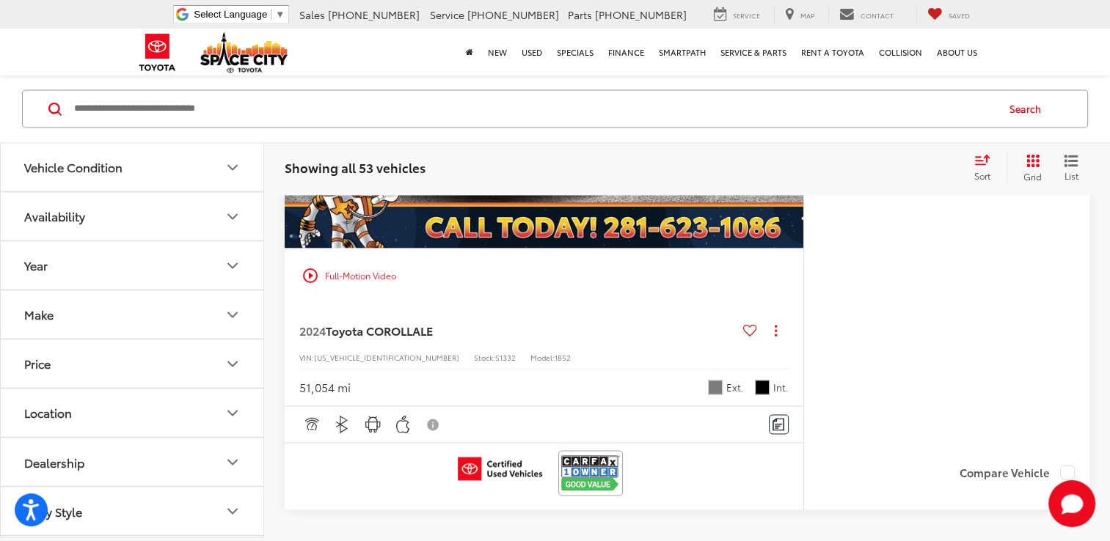
scroll to position [8231, 0]
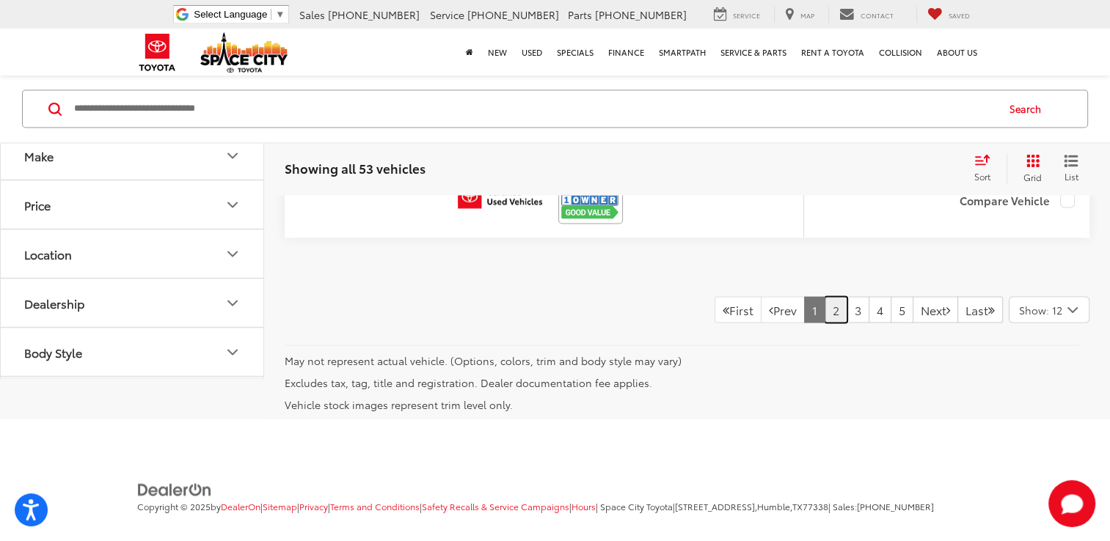
click at [825, 296] on link "2" at bounding box center [836, 309] width 23 height 26
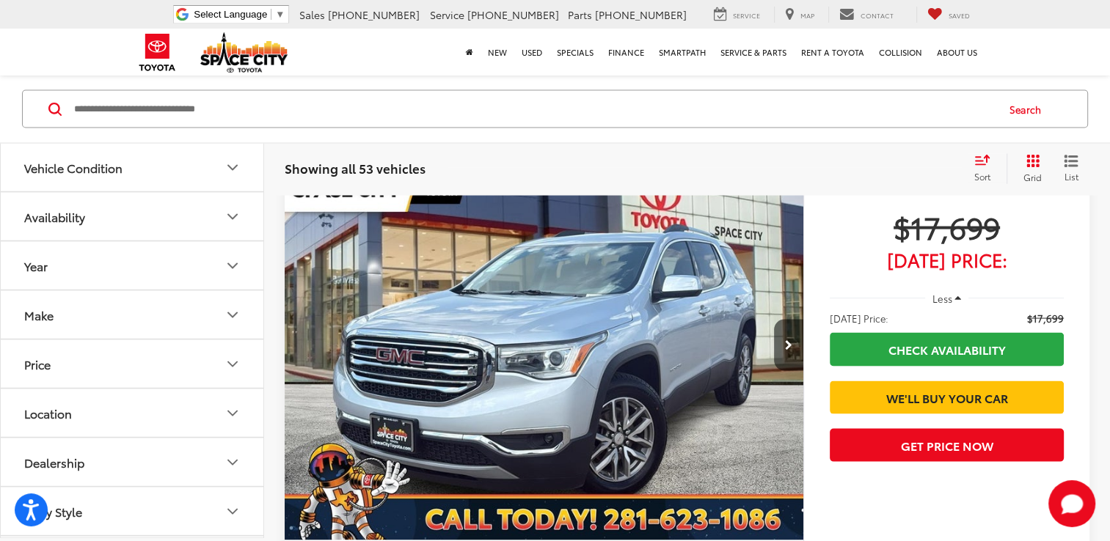
scroll to position [2877, 0]
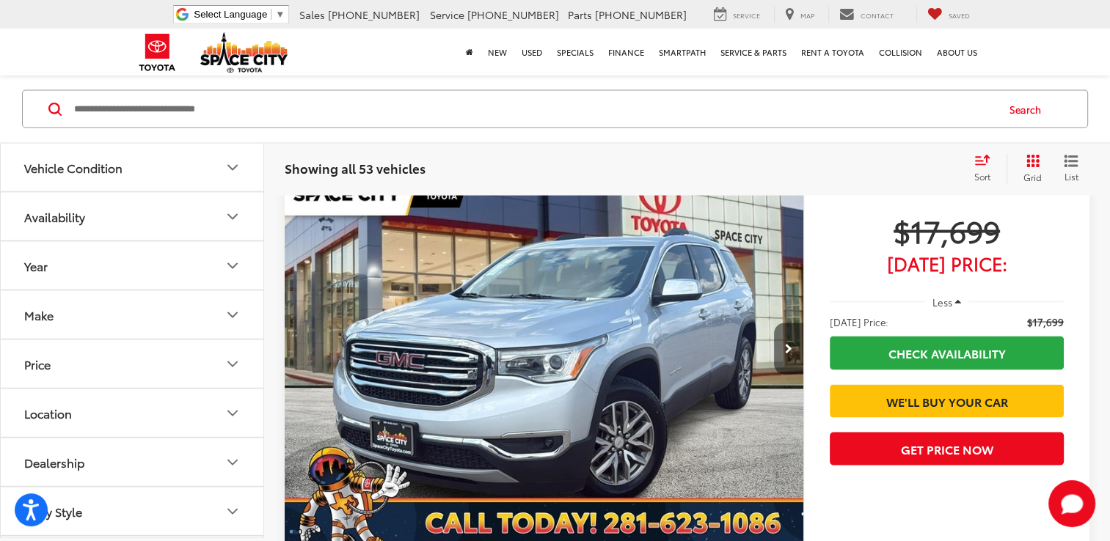
click at [787, 344] on icon "Next image" at bounding box center [788, 349] width 7 height 10
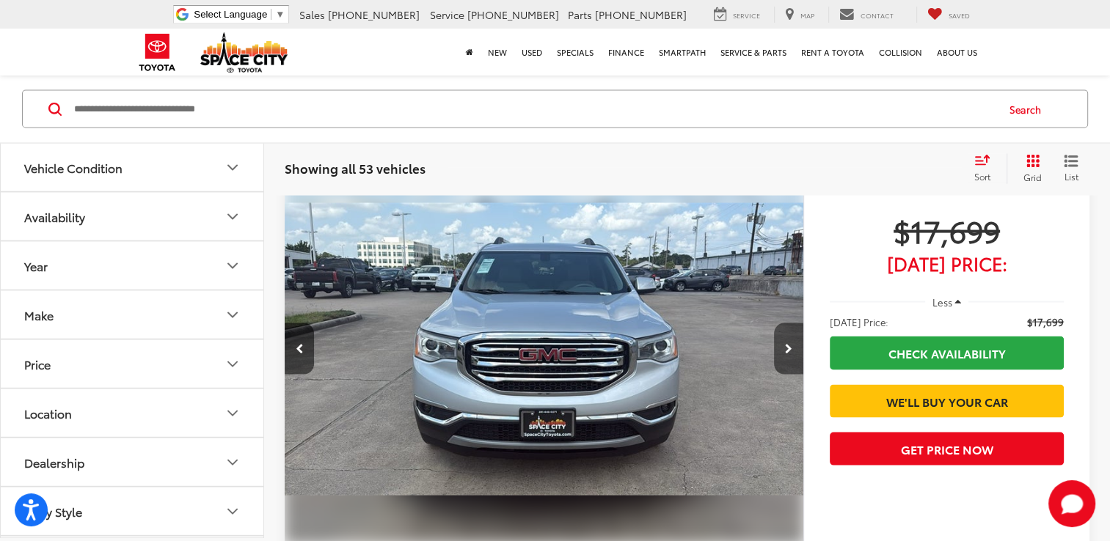
click at [787, 344] on icon "Next image" at bounding box center [788, 349] width 7 height 10
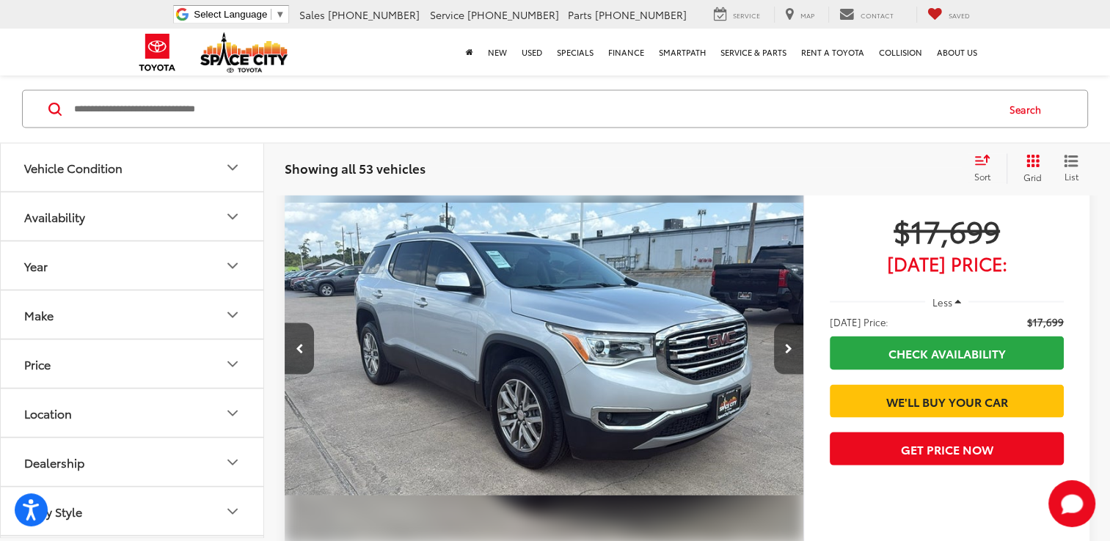
click at [787, 344] on icon "Next image" at bounding box center [788, 349] width 7 height 10
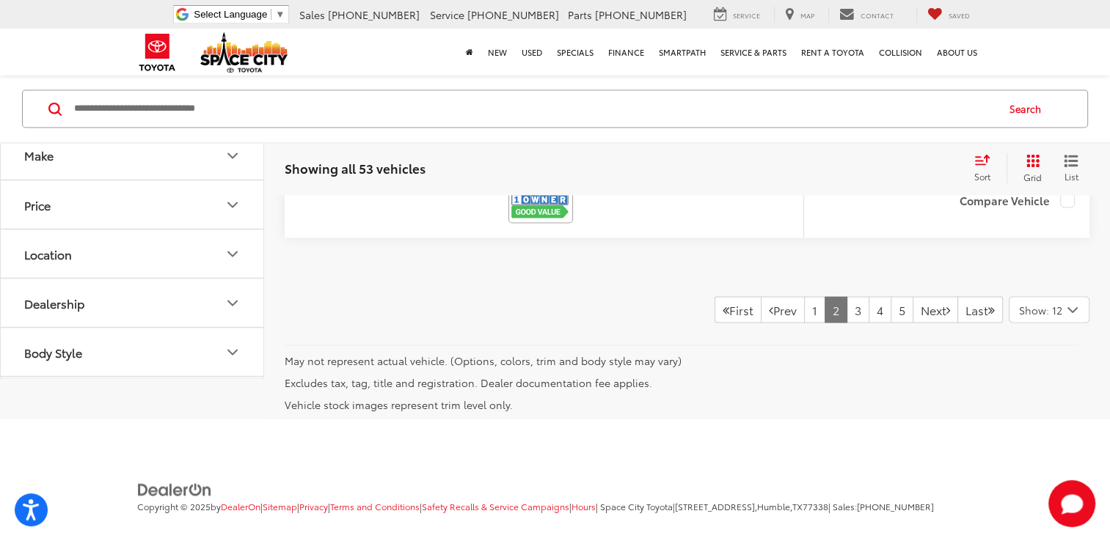
scroll to position [8205, 0]
click at [847, 296] on link "3" at bounding box center [858, 309] width 23 height 26
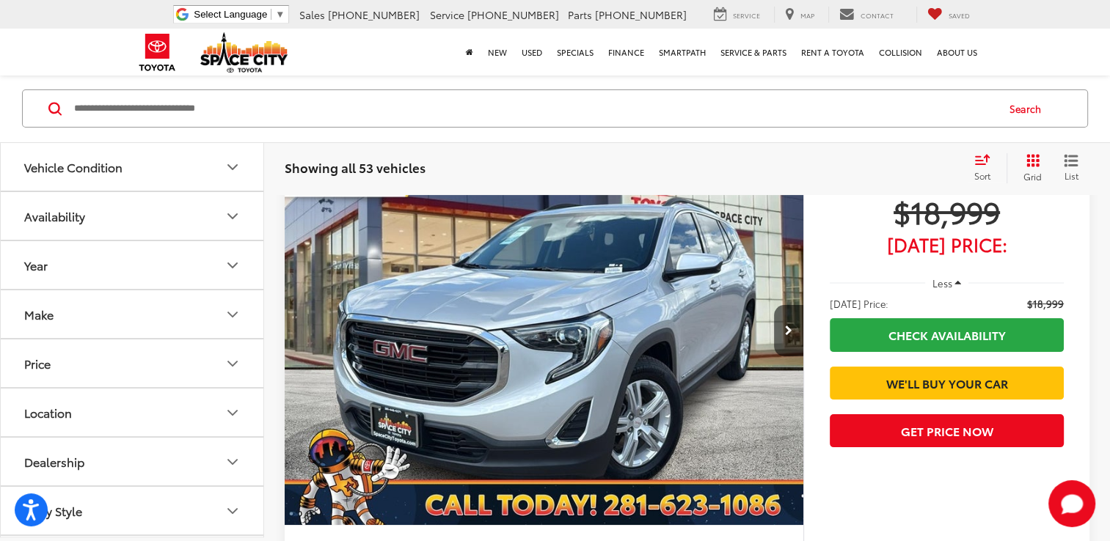
scroll to position [172, 0]
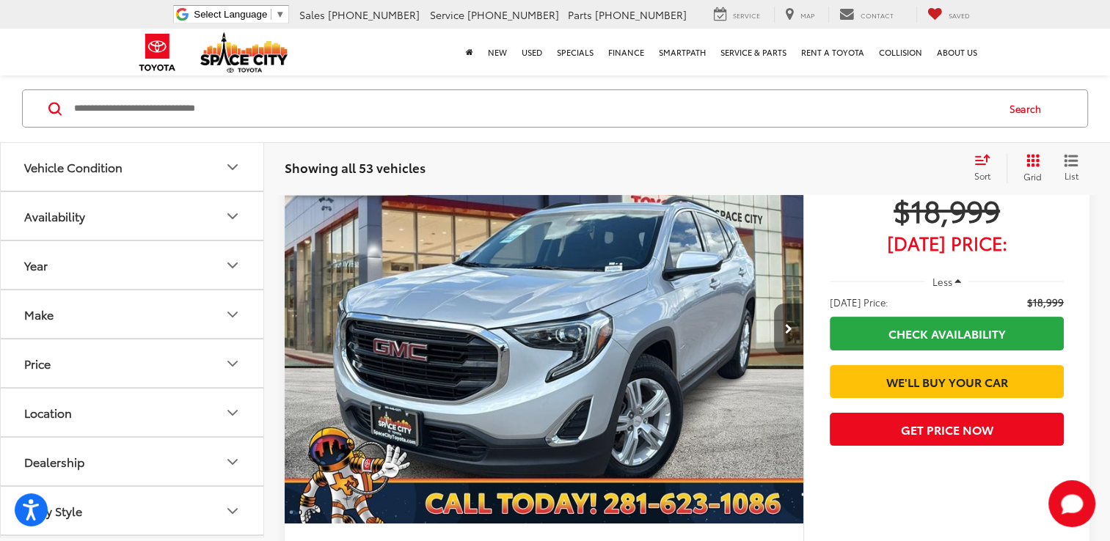
click at [792, 326] on button "Next image" at bounding box center [788, 329] width 29 height 51
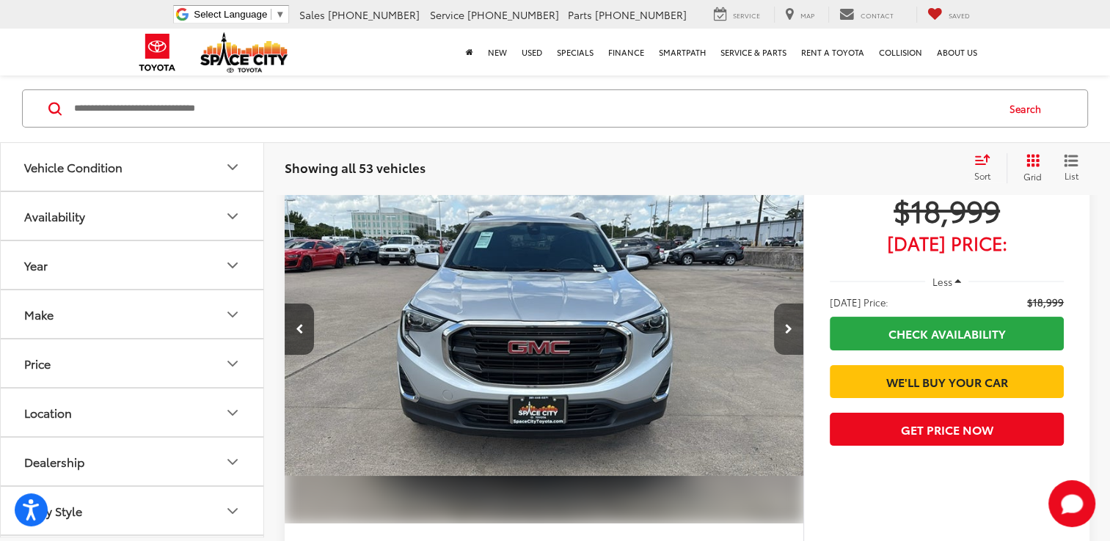
click at [792, 326] on button "Next image" at bounding box center [788, 329] width 29 height 51
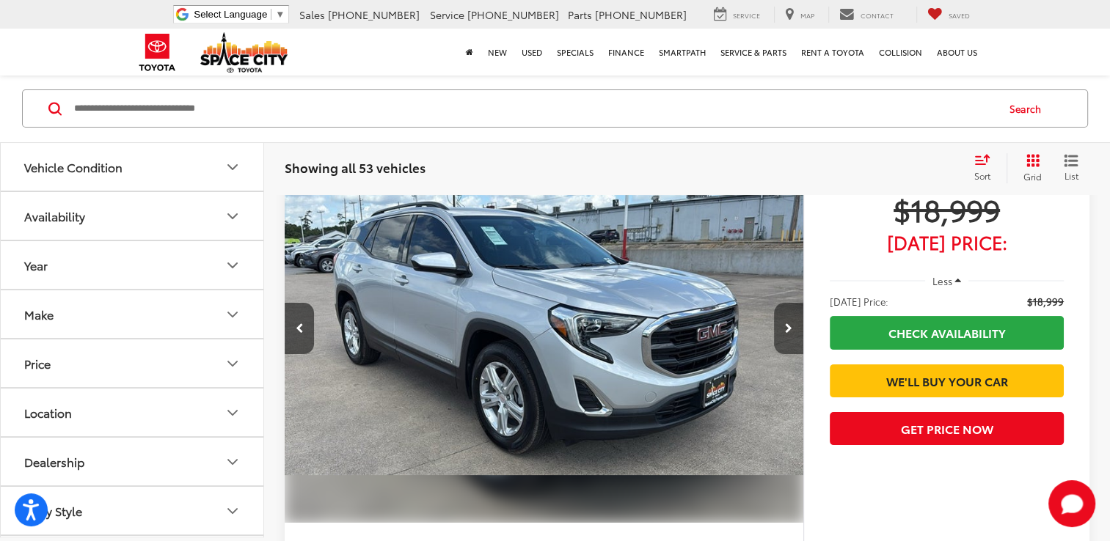
scroll to position [170, 0]
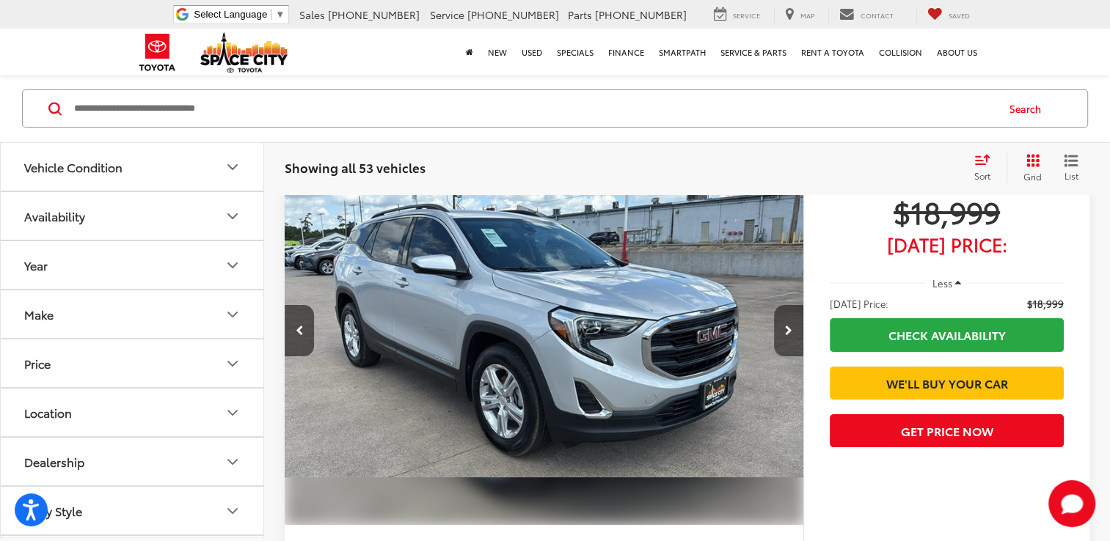
click at [792, 326] on button "Next image" at bounding box center [788, 330] width 29 height 51
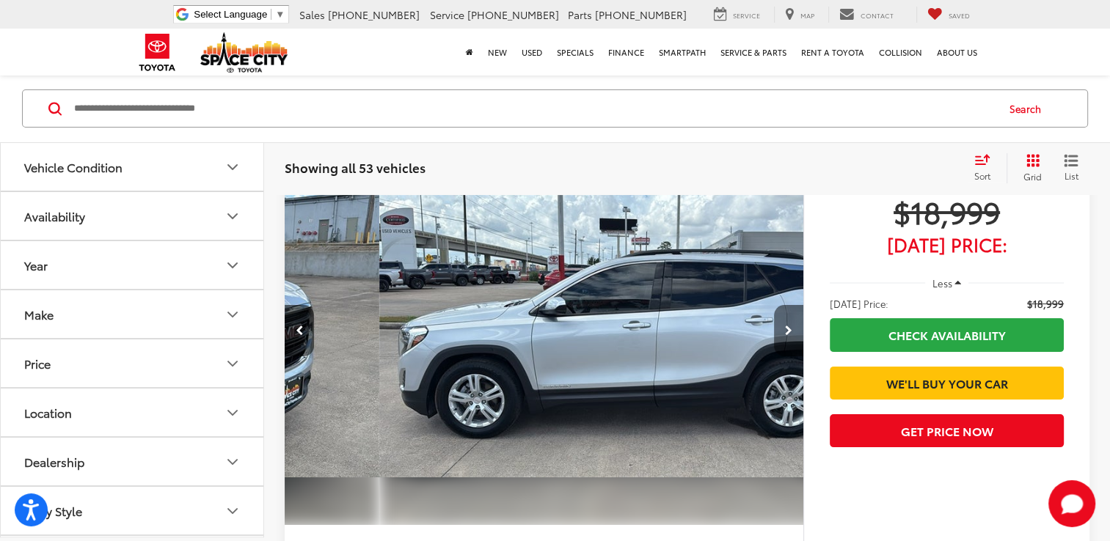
scroll to position [0, 1562]
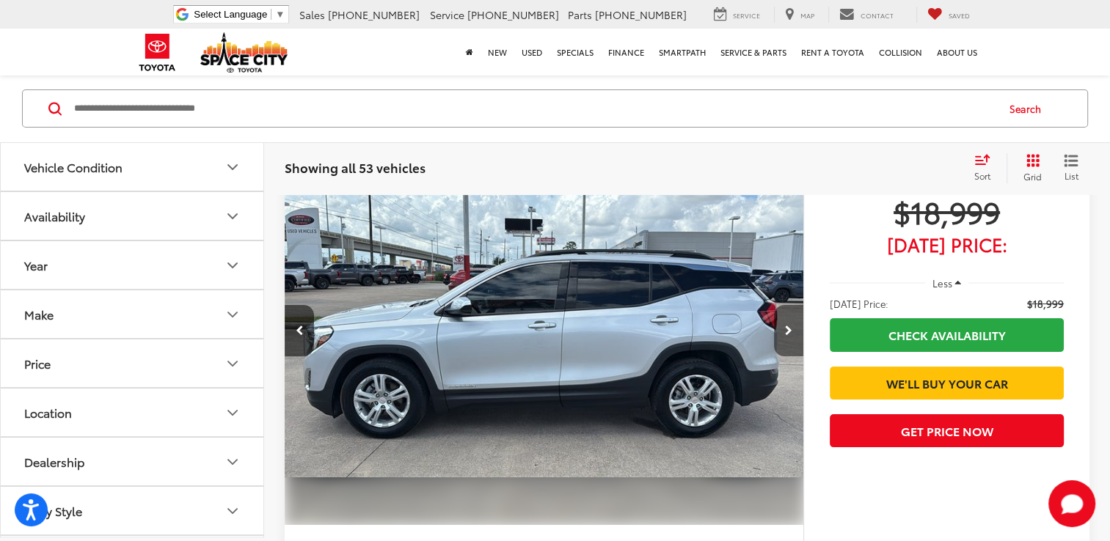
click at [792, 326] on button "Next image" at bounding box center [788, 330] width 29 height 51
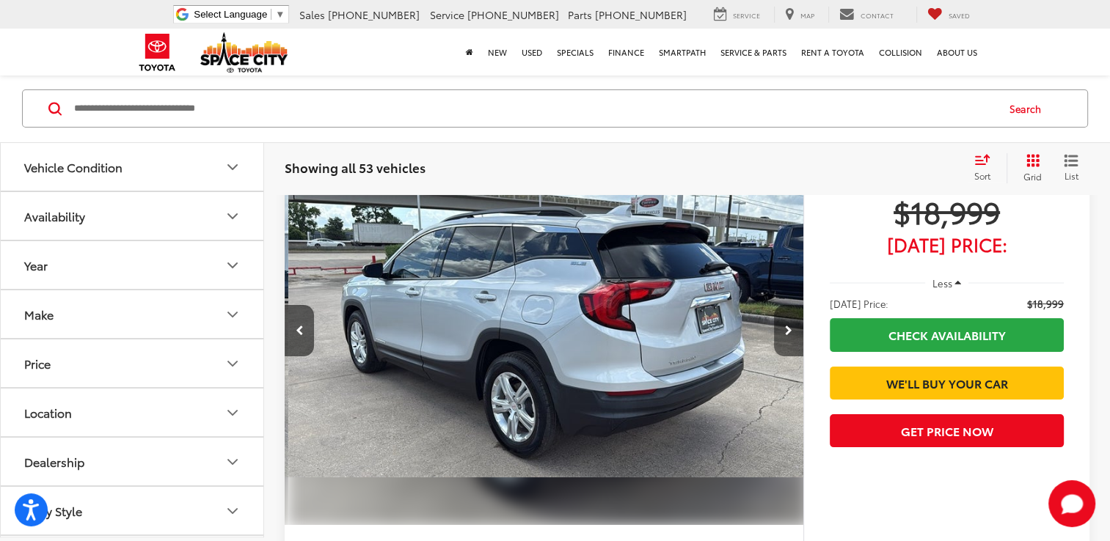
scroll to position [0, 2083]
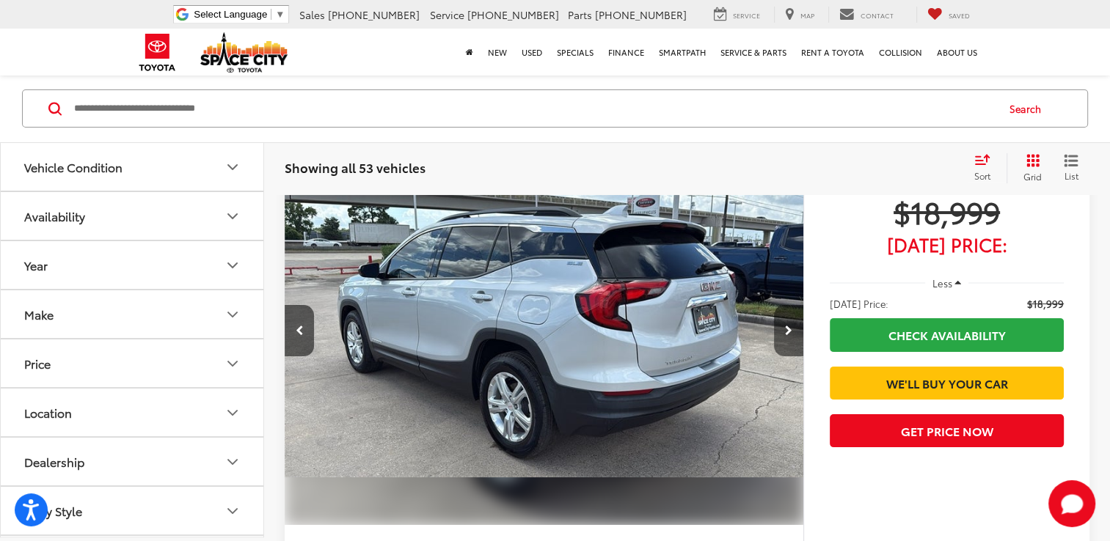
click at [792, 326] on button "Next image" at bounding box center [788, 330] width 29 height 51
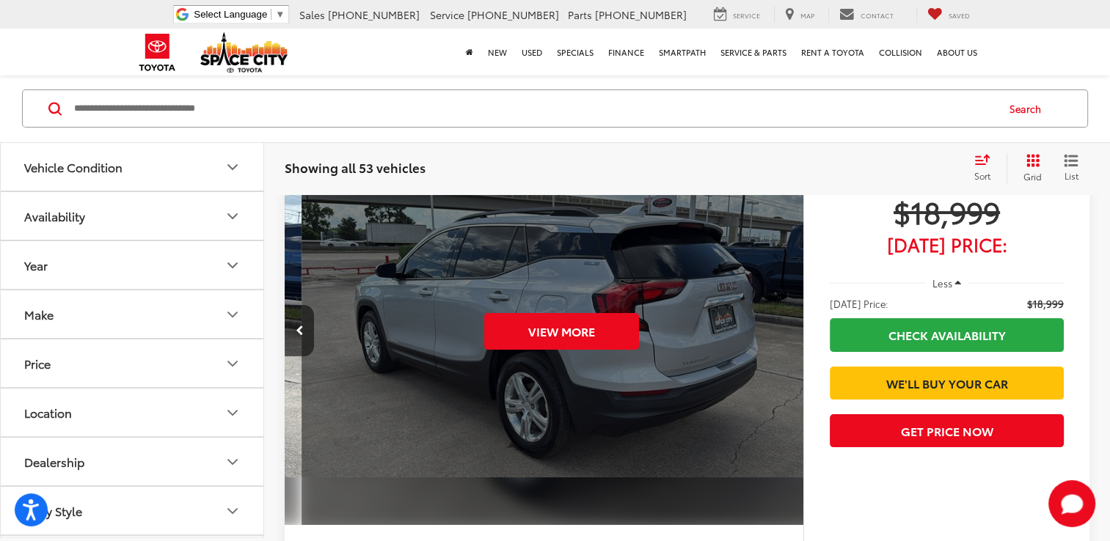
scroll to position [0, 2603]
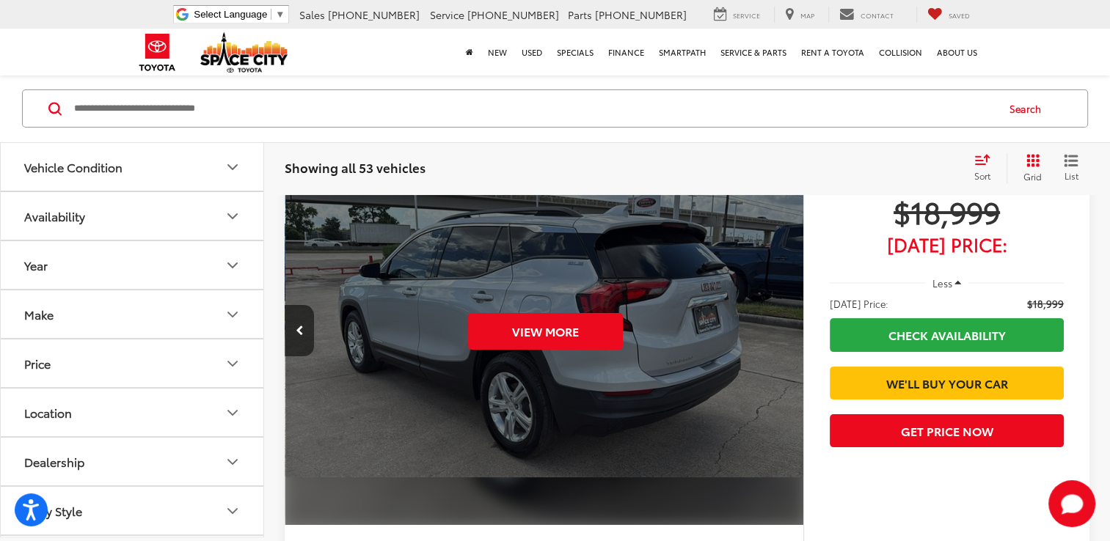
click at [792, 326] on div "View More" at bounding box center [545, 331] width 521 height 390
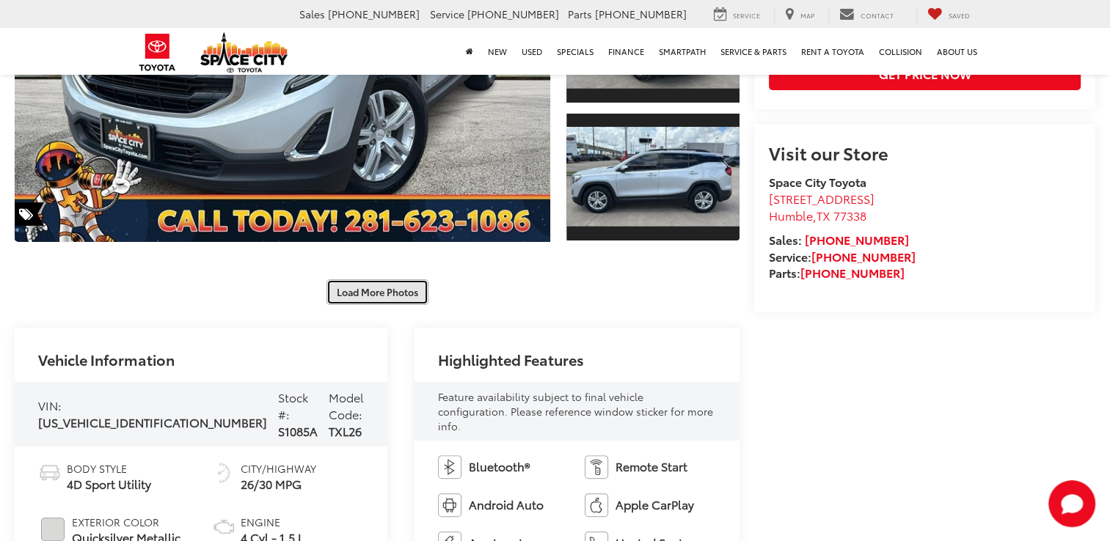
click at [426, 283] on button "Load More Photos" at bounding box center [377, 293] width 102 height 26
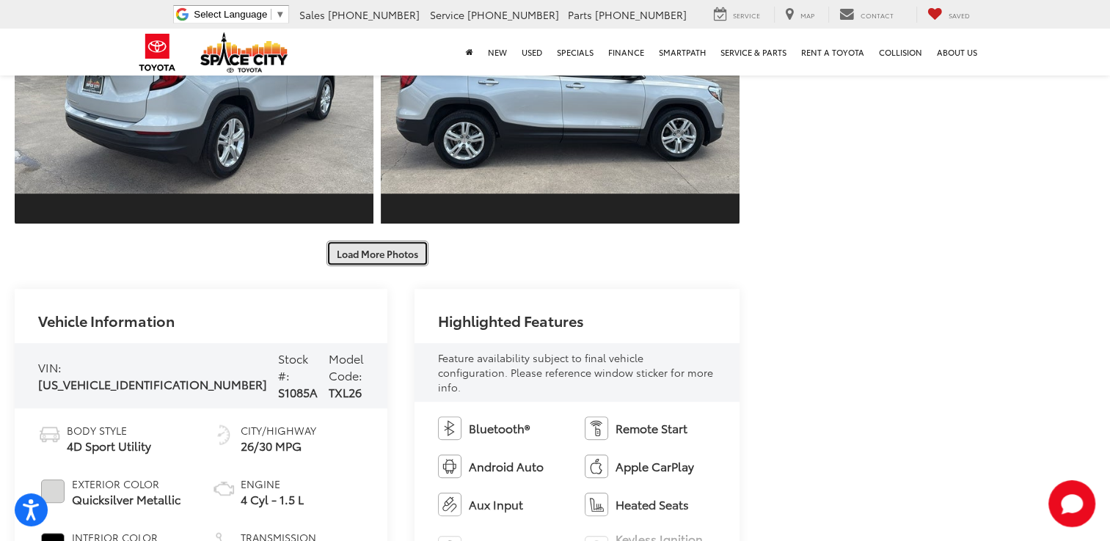
scroll to position [913, 0]
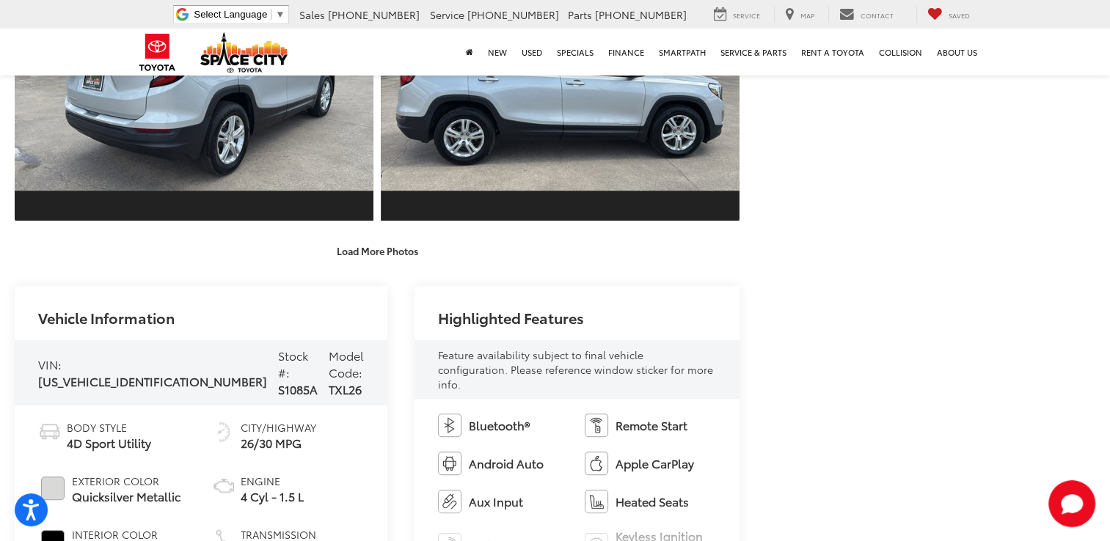
click at [399, 244] on button "Load More Photos" at bounding box center [377, 251] width 102 height 26
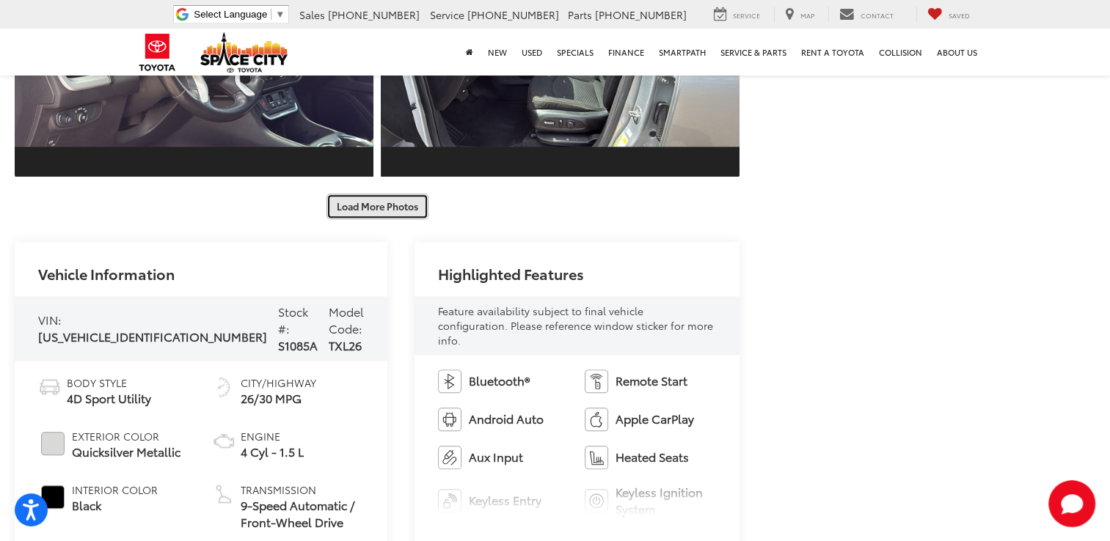
scroll to position [1517, 0]
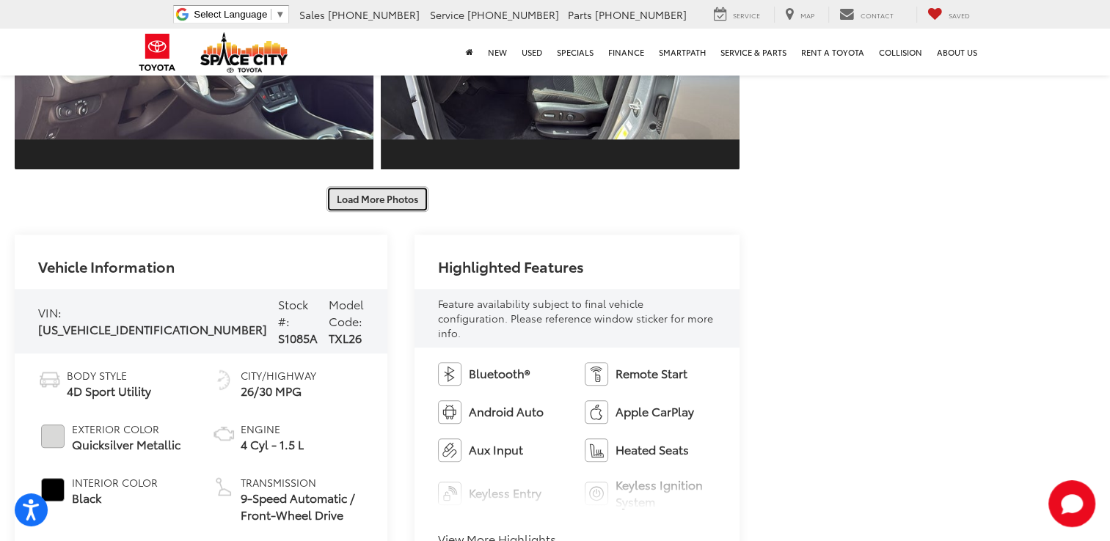
click at [390, 210] on button "Load More Photos" at bounding box center [377, 199] width 102 height 26
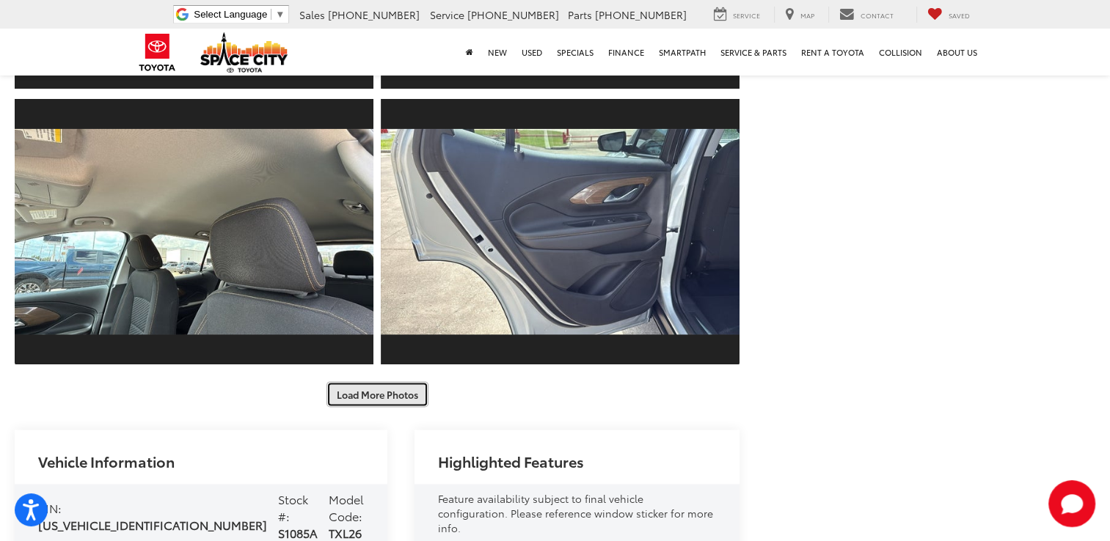
scroll to position [1878, 0]
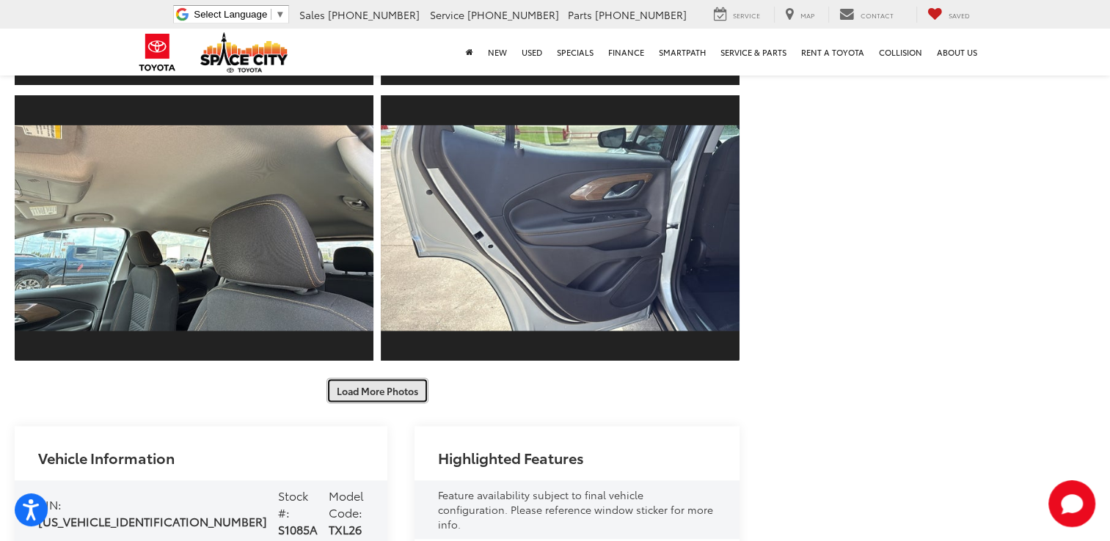
click at [365, 387] on button "Load More Photos" at bounding box center [377, 391] width 102 height 26
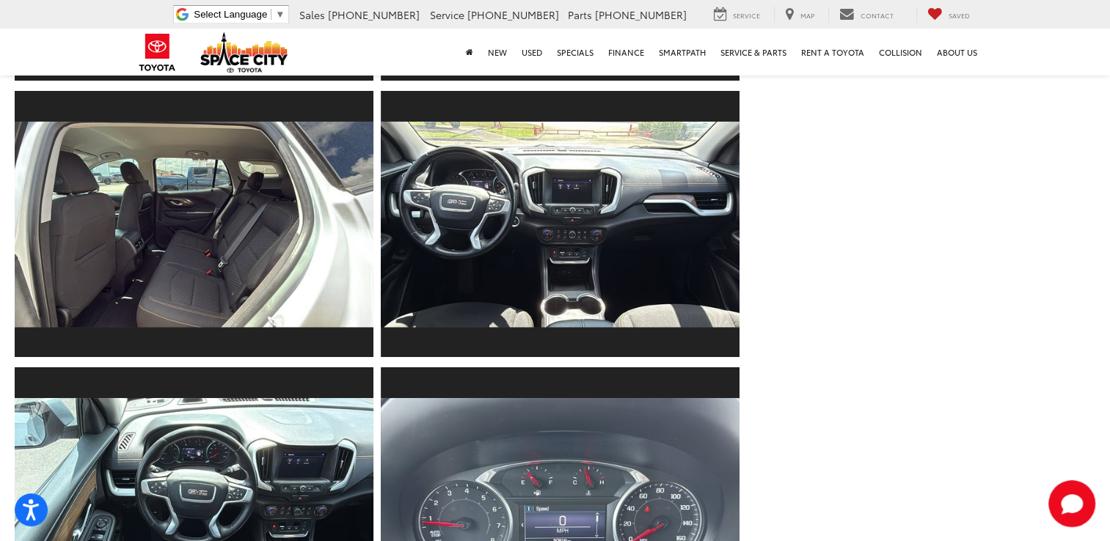
scroll to position [2411, 0]
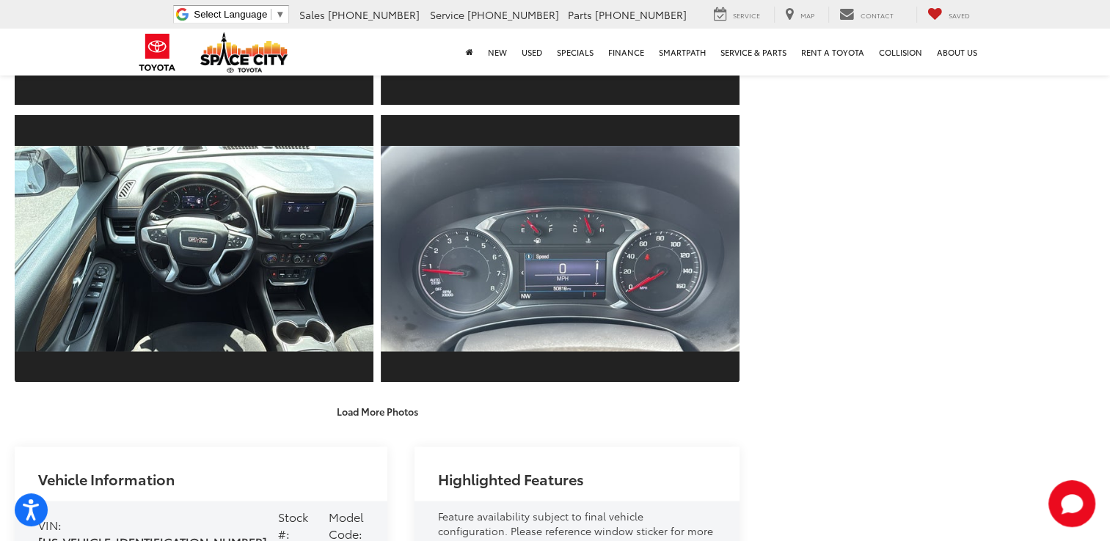
click at [368, 400] on button "Load More Photos" at bounding box center [377, 411] width 102 height 26
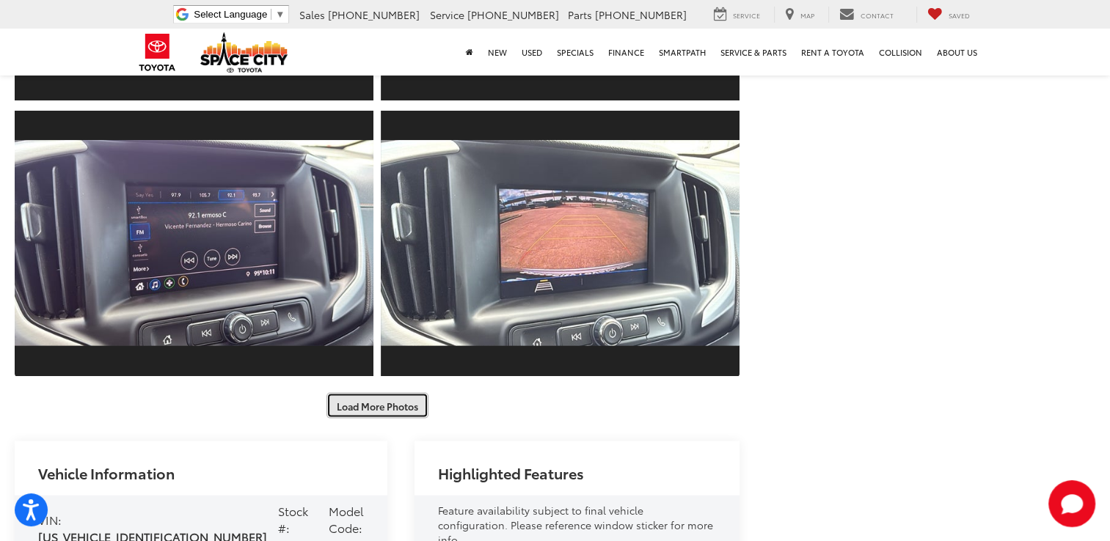
scroll to position [2969, 0]
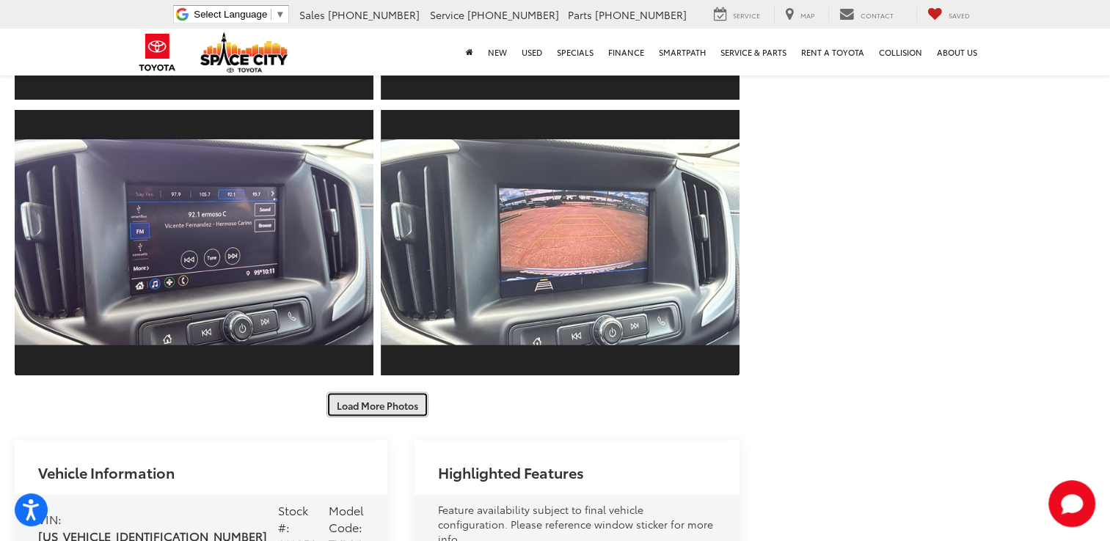
click at [372, 406] on button "Load More Photos" at bounding box center [377, 405] width 102 height 26
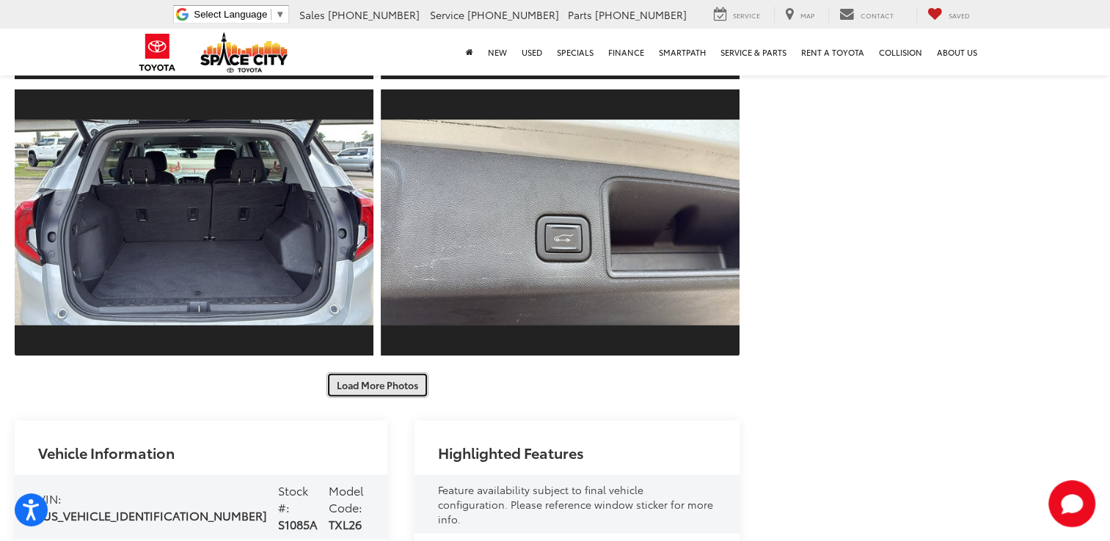
scroll to position [3558, 0]
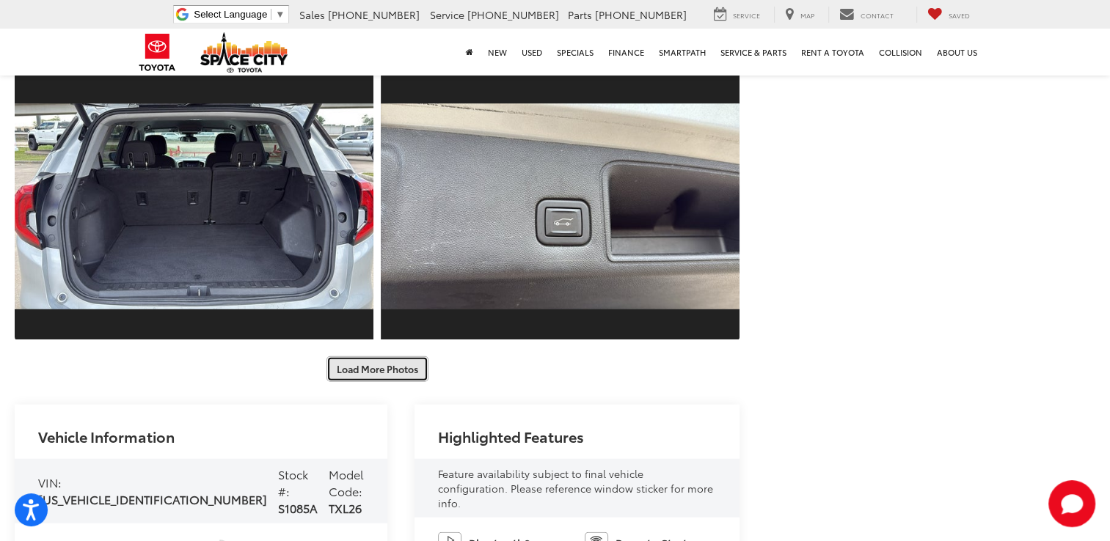
click at [373, 371] on button "Load More Photos" at bounding box center [377, 370] width 102 height 26
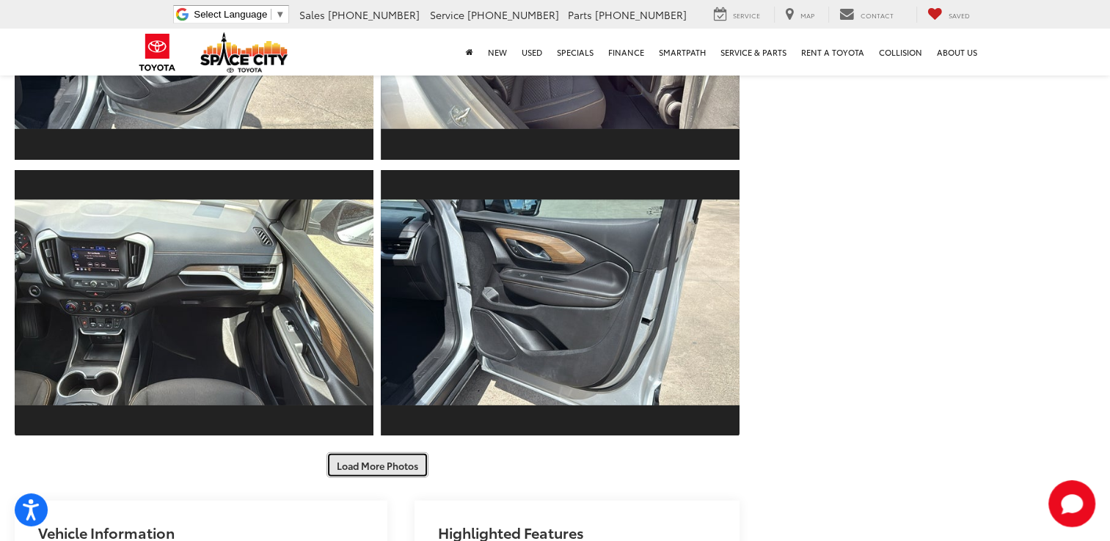
scroll to position [4053, 0]
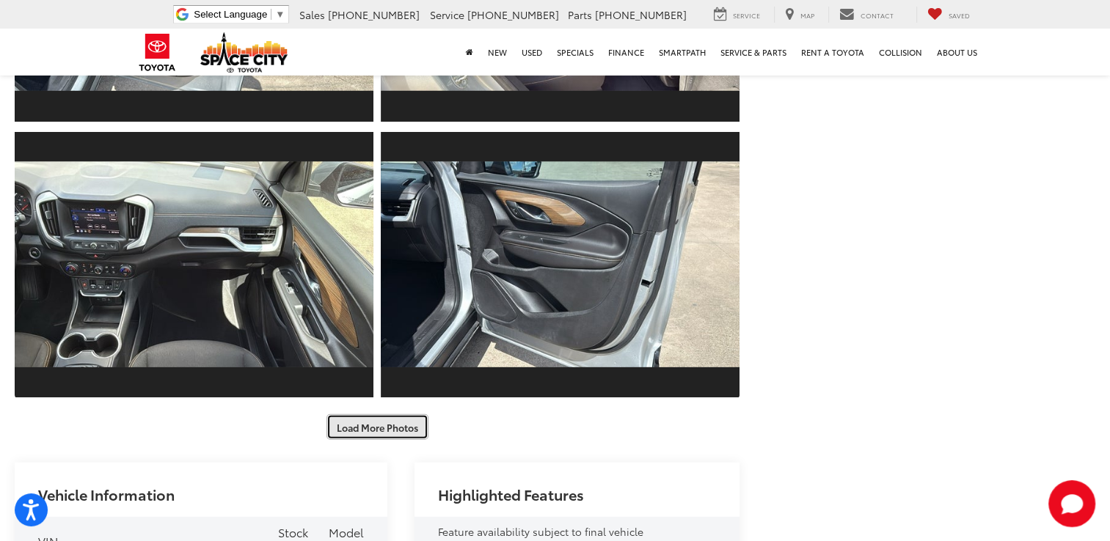
click at [375, 428] on button "Load More Photos" at bounding box center [377, 428] width 102 height 26
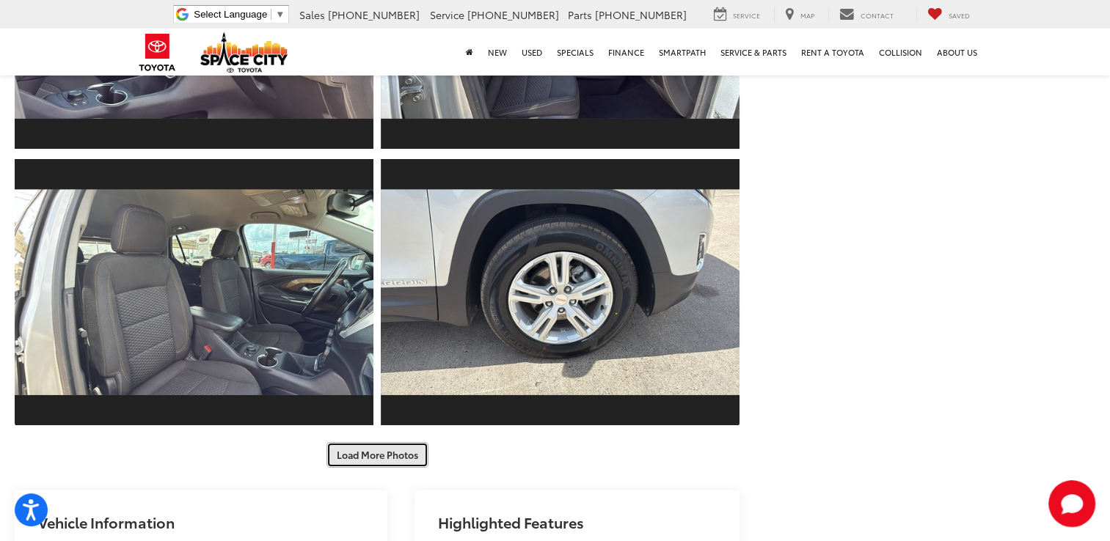
scroll to position [4572, 0]
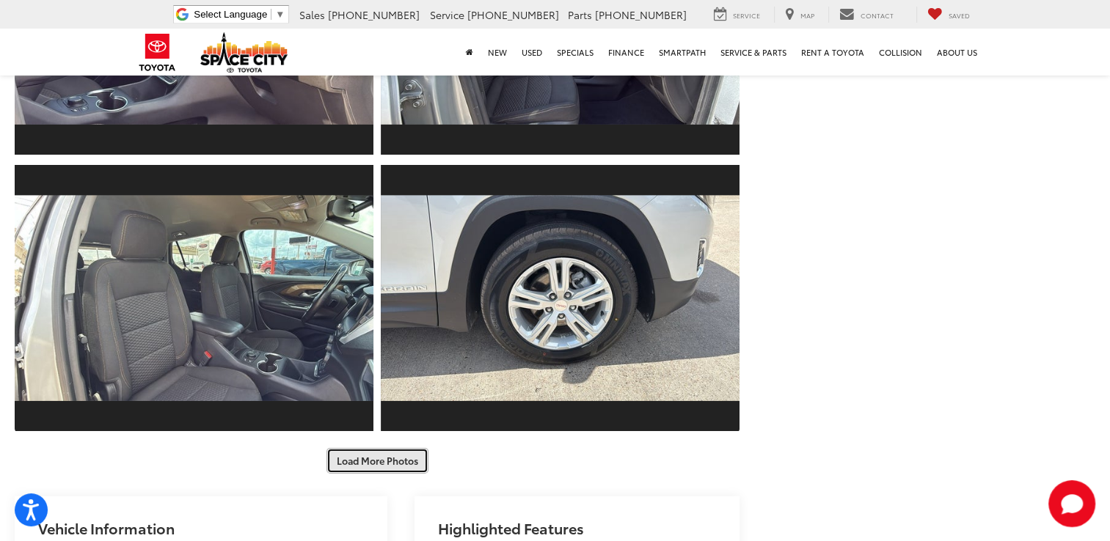
click at [379, 461] on button "Load More Photos" at bounding box center [377, 461] width 102 height 26
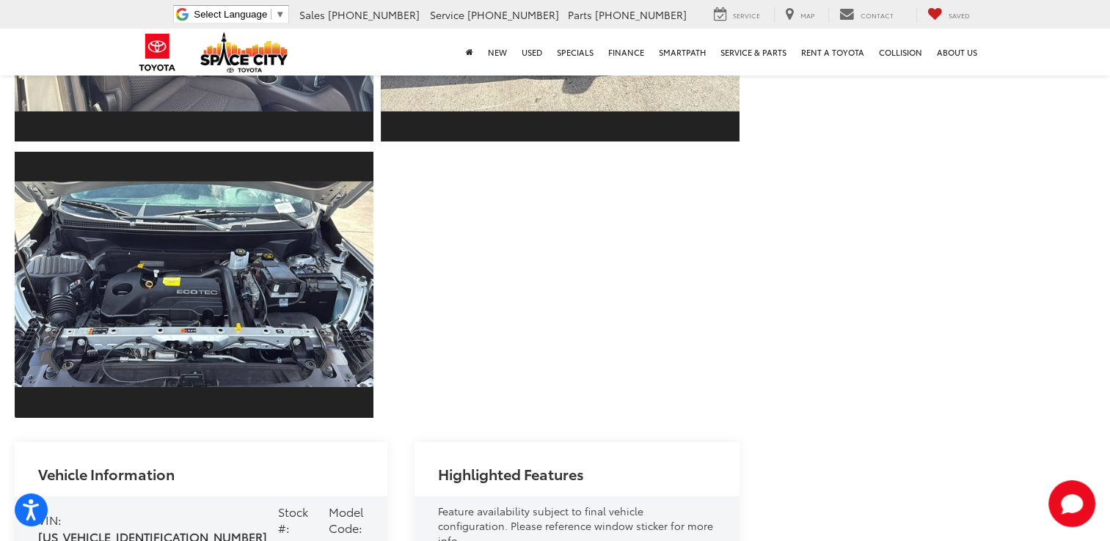
scroll to position [4863, 0]
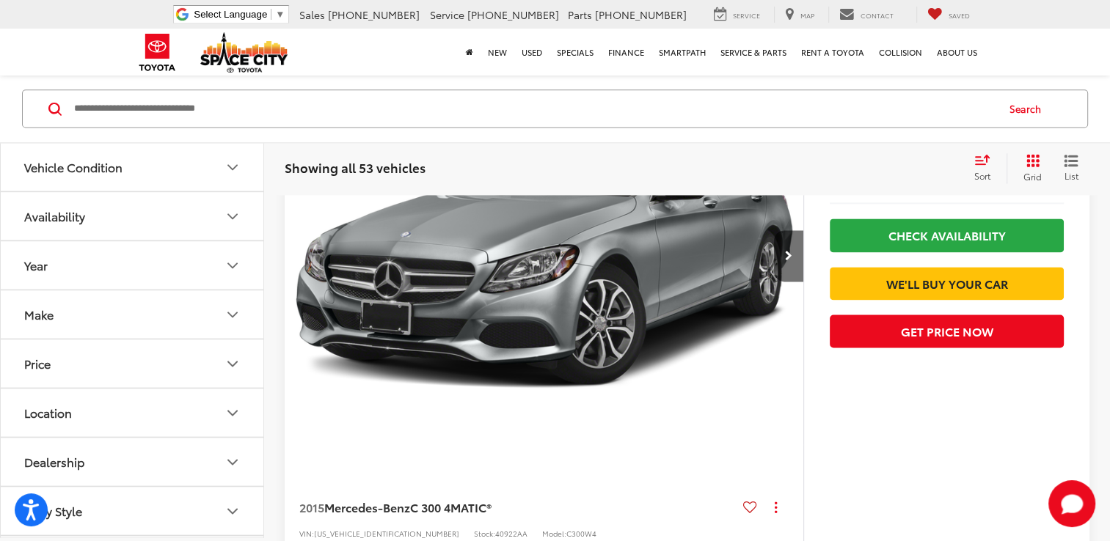
scroll to position [7583, 0]
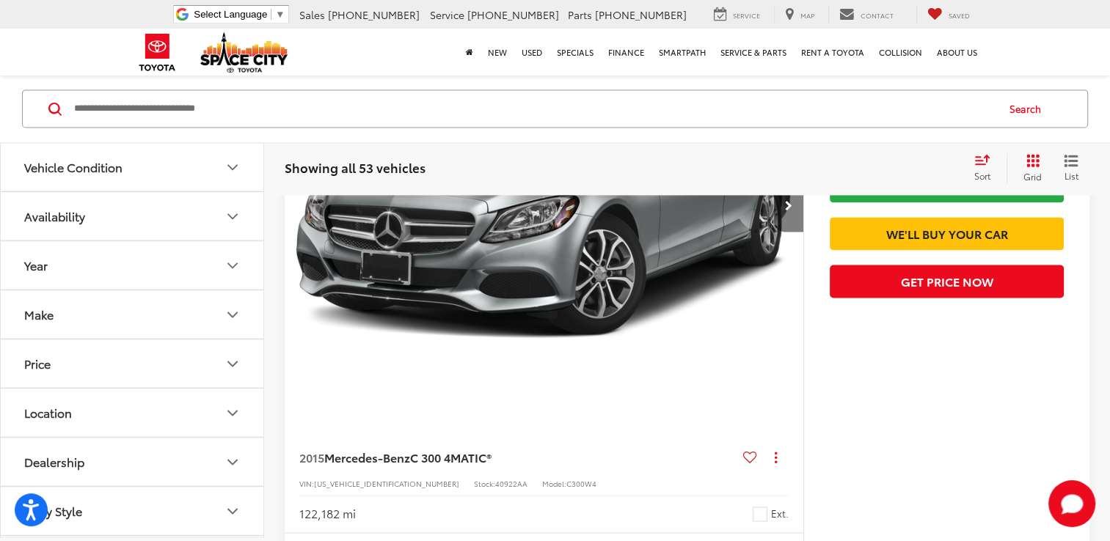
click at [801, 232] on button "Next image" at bounding box center [788, 205] width 29 height 51
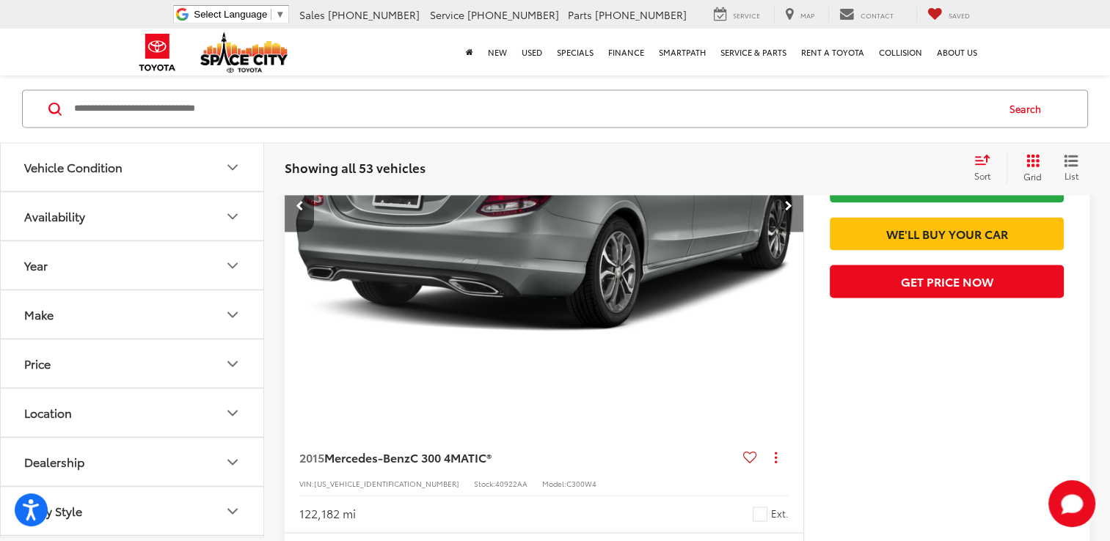
click at [801, 232] on button "Next image" at bounding box center [788, 205] width 29 height 51
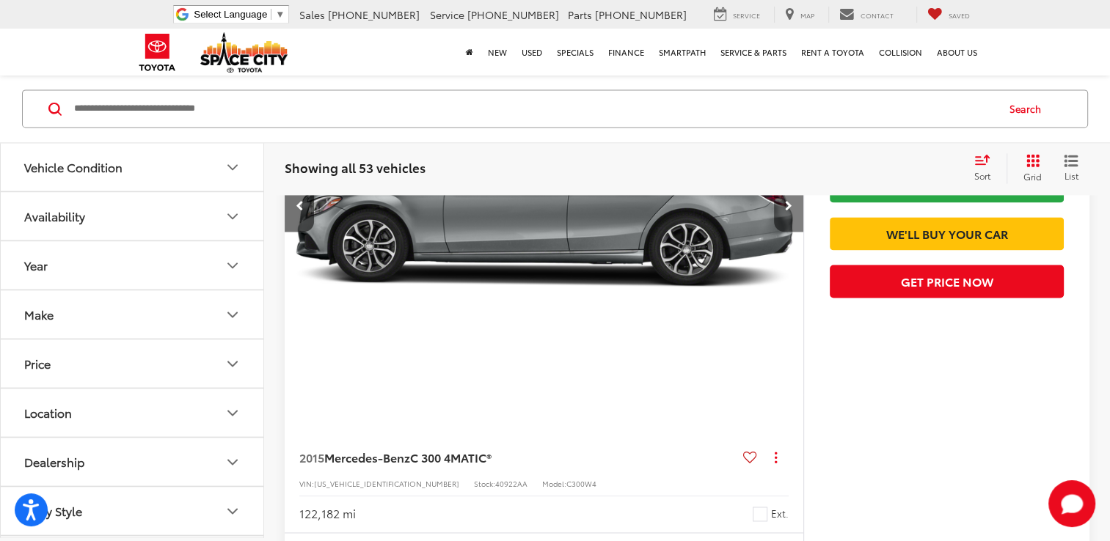
click at [801, 232] on button "Next image" at bounding box center [788, 205] width 29 height 51
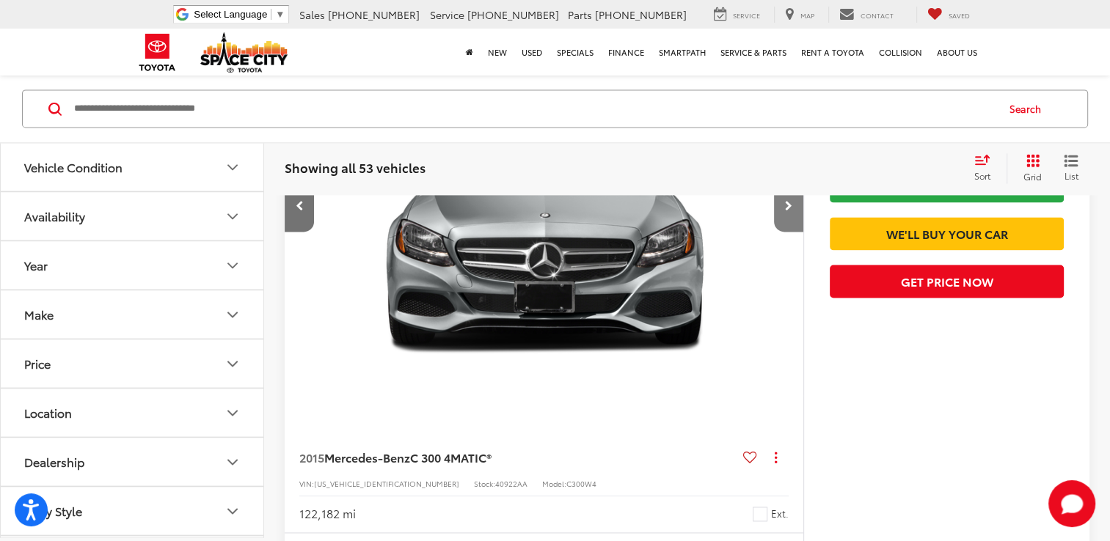
click at [801, 232] on button "Next image" at bounding box center [788, 205] width 29 height 51
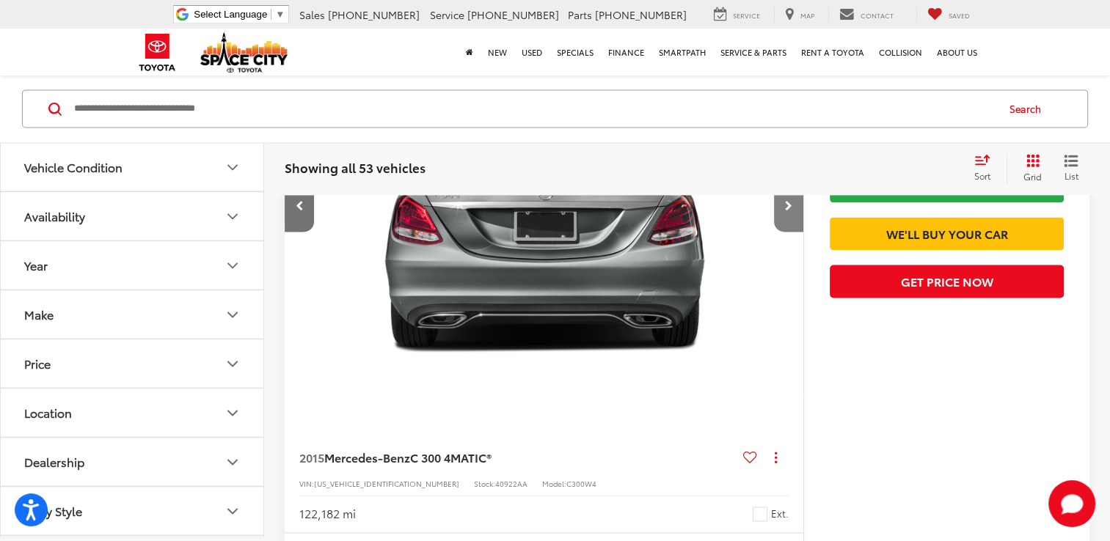
click at [801, 232] on button "Next image" at bounding box center [788, 205] width 29 height 51
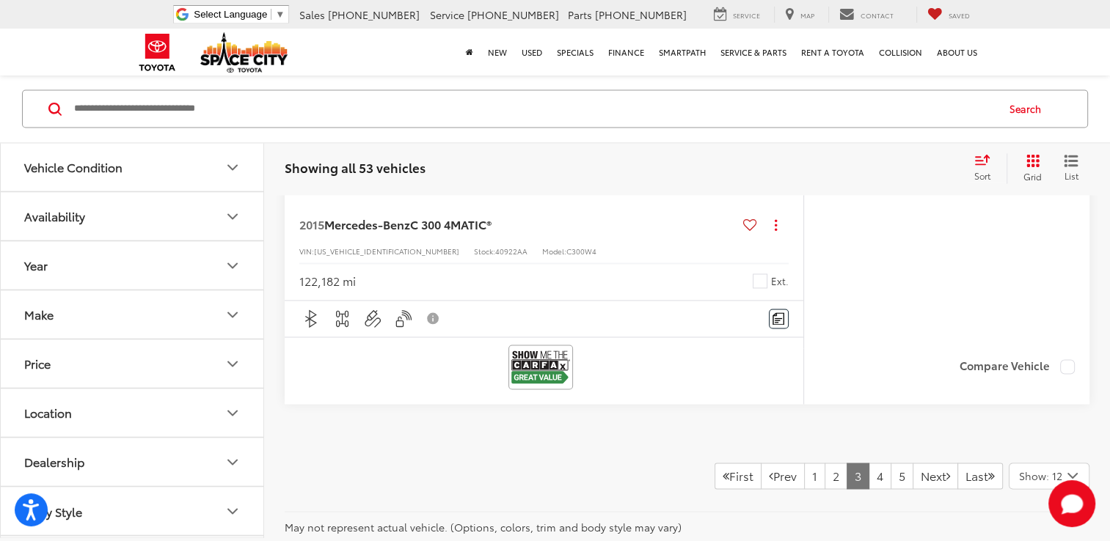
scroll to position [7829, 0]
